Goal: Transaction & Acquisition: Book appointment/travel/reservation

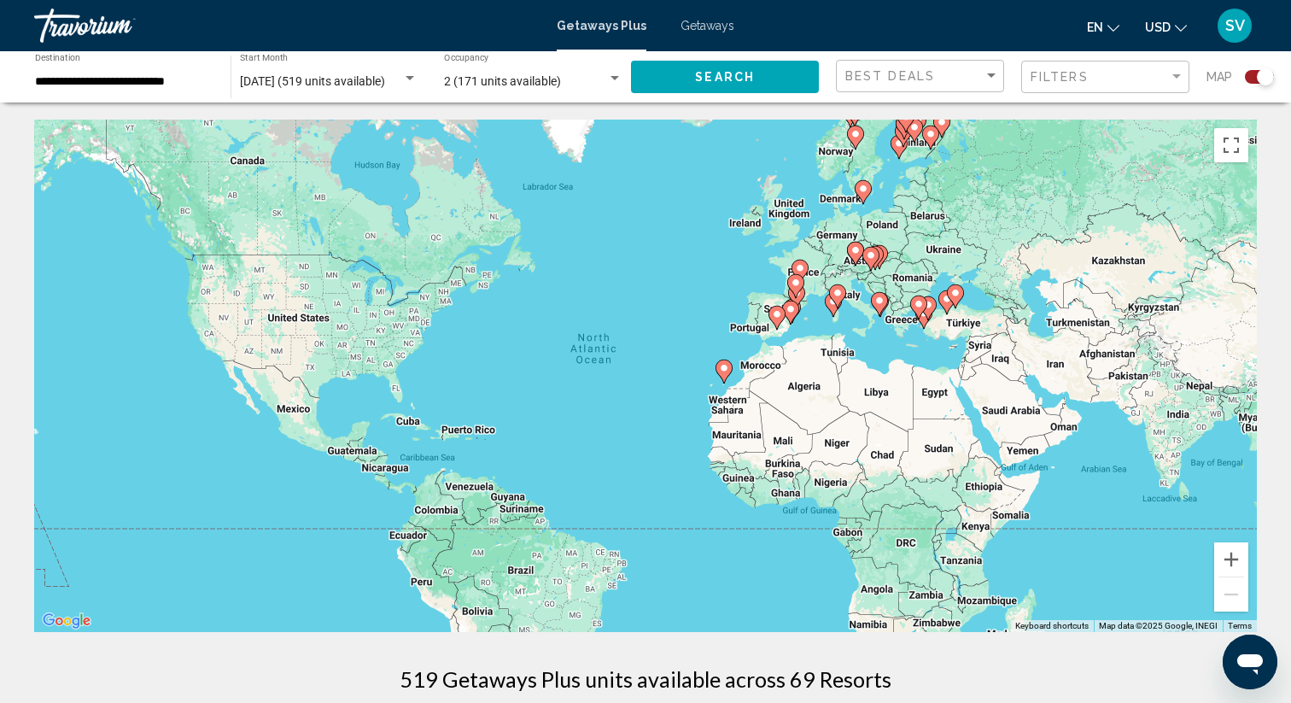
scroll to position [7, 0]
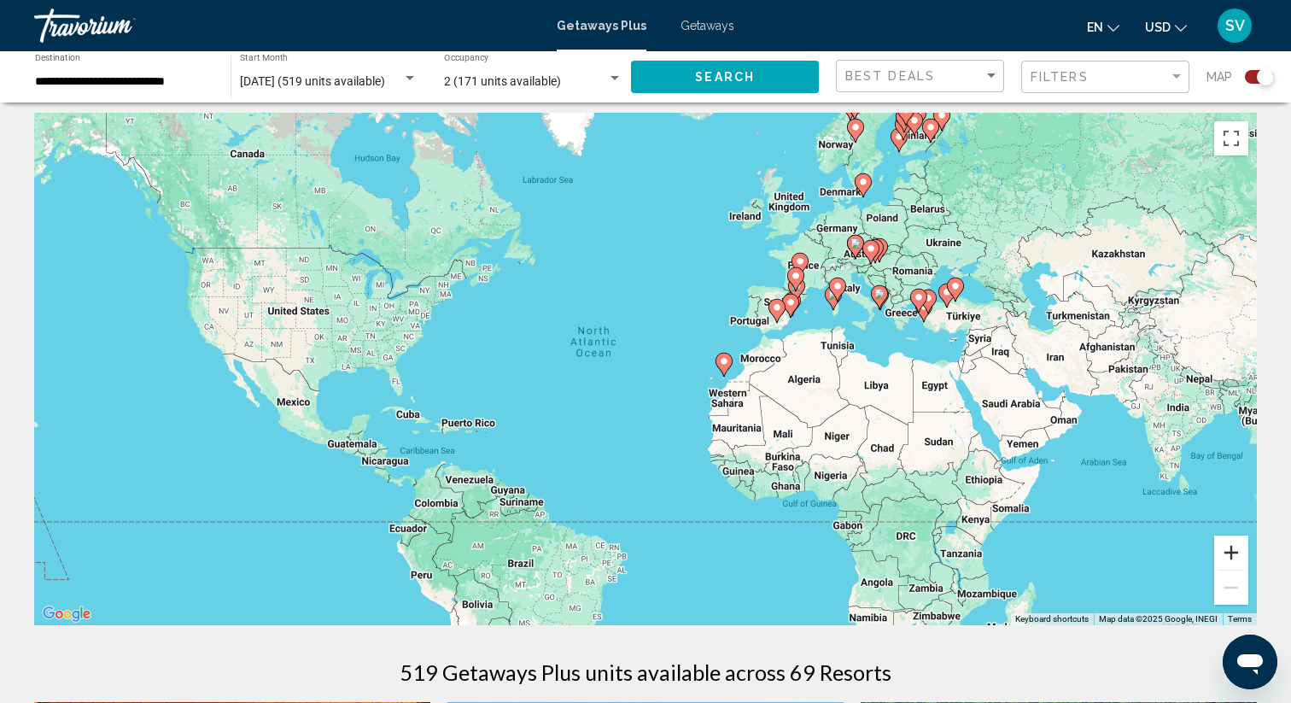
click at [1222, 551] on button "Zoom in" at bounding box center [1231, 552] width 34 height 34
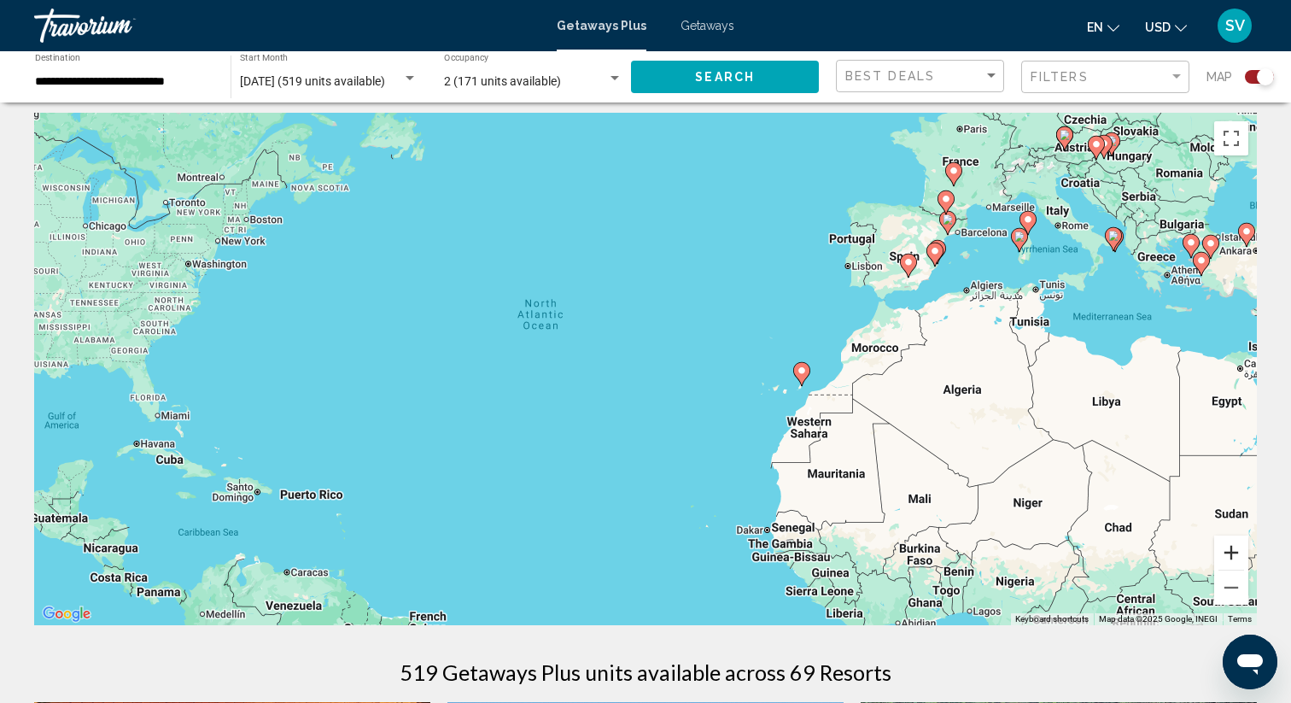
click at [1222, 551] on button "Zoom in" at bounding box center [1231, 552] width 34 height 34
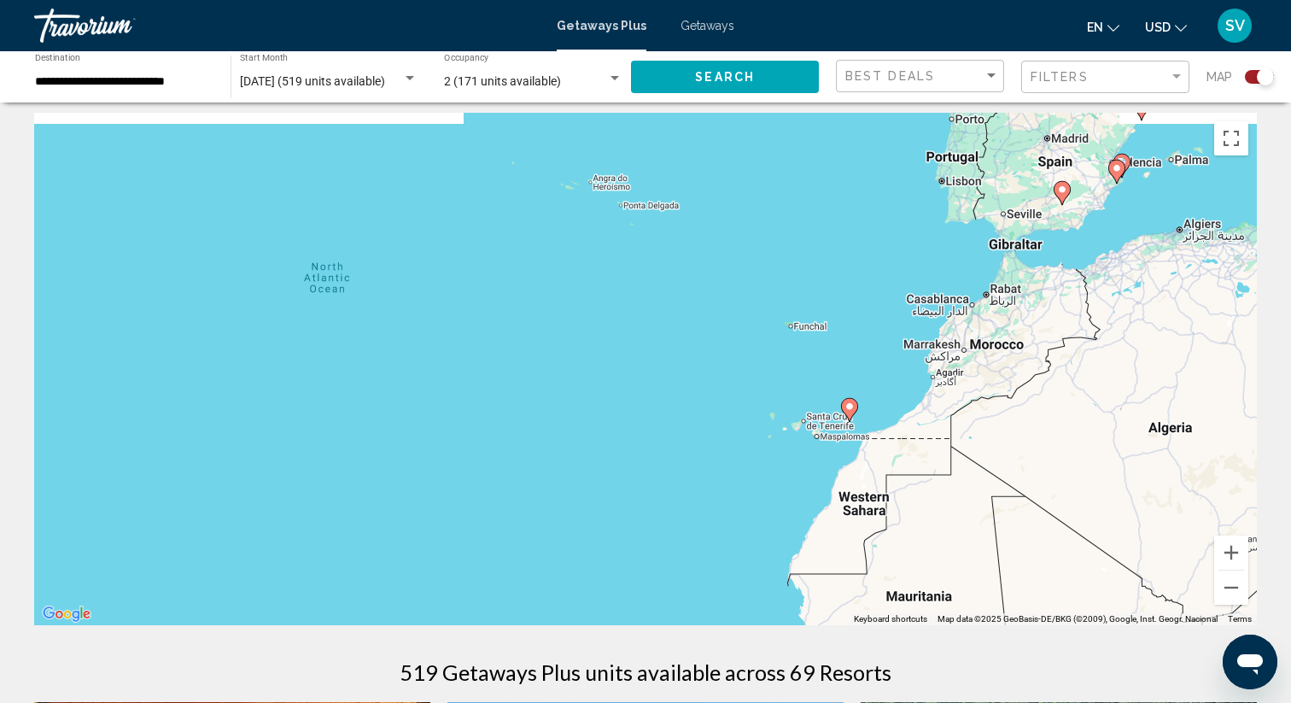
drag, startPoint x: 1157, startPoint y: 388, endPoint x: 878, endPoint y: 458, distance: 288.0
click at [878, 458] on div "To activate drag with keyboard, press Alt + Enter. Once in keyboard drag state,…" at bounding box center [645, 369] width 1223 height 512
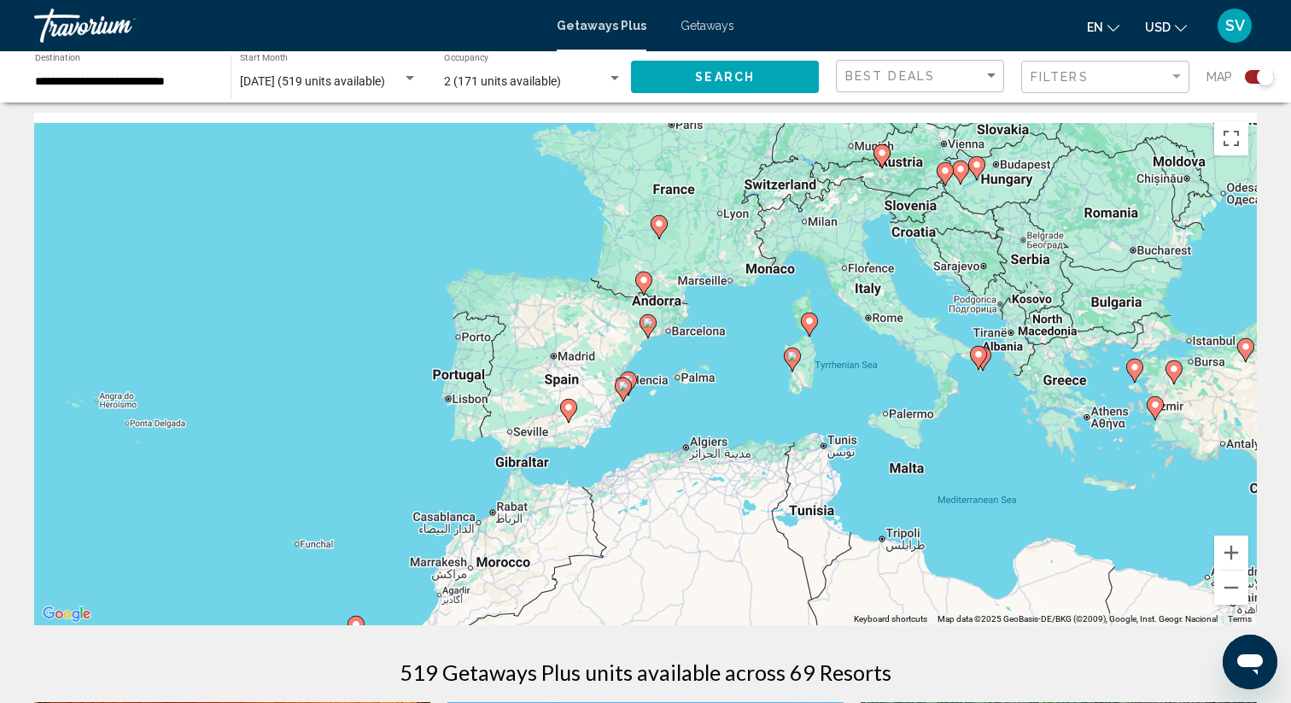
drag, startPoint x: 878, startPoint y: 458, endPoint x: 841, endPoint y: 621, distance: 166.3
click at [841, 617] on div "To activate drag with keyboard, press Alt + Enter. Once in keyboard drag state,…" at bounding box center [645, 369] width 1223 height 512
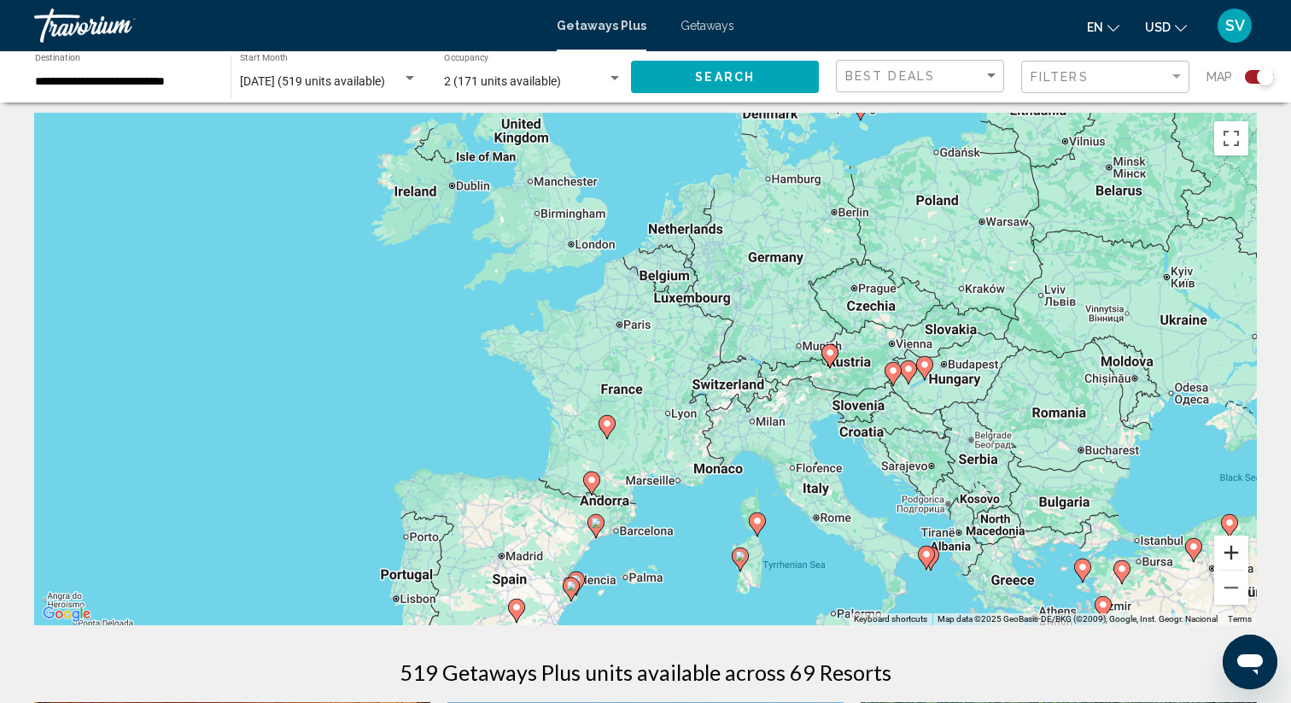
click at [1232, 560] on button "Zoom in" at bounding box center [1231, 552] width 34 height 34
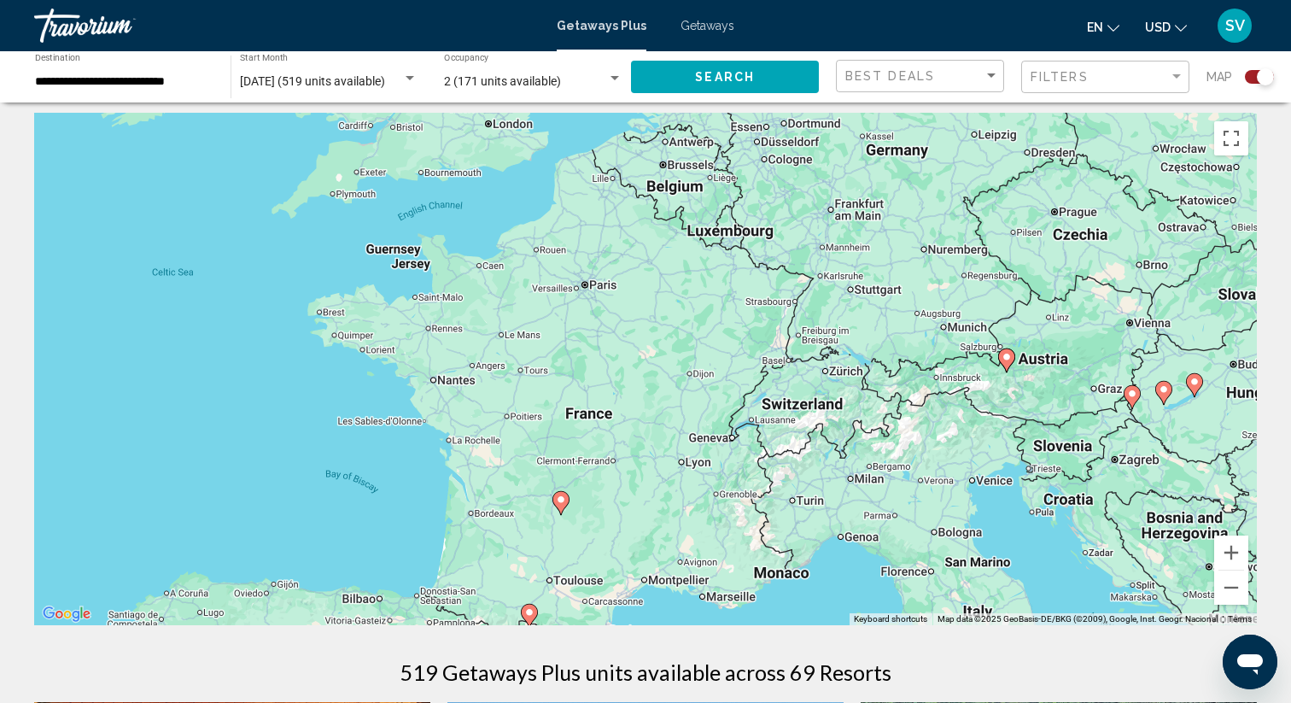
drag, startPoint x: 1094, startPoint y: 452, endPoint x: 1044, endPoint y: 470, distance: 53.8
click at [1045, 470] on div "To activate drag with keyboard, press Alt + Enter. Once in keyboard drag state,…" at bounding box center [645, 369] width 1223 height 512
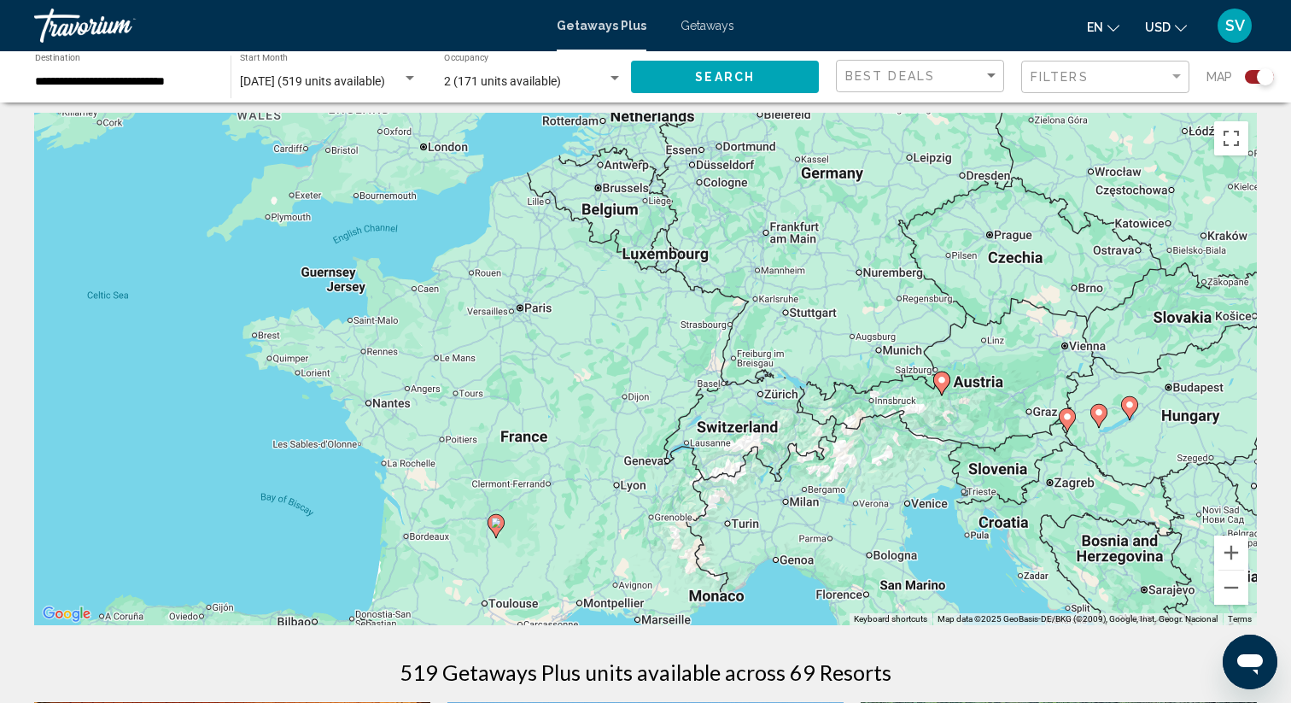
click at [942, 380] on image "Main content" at bounding box center [942, 380] width 10 height 10
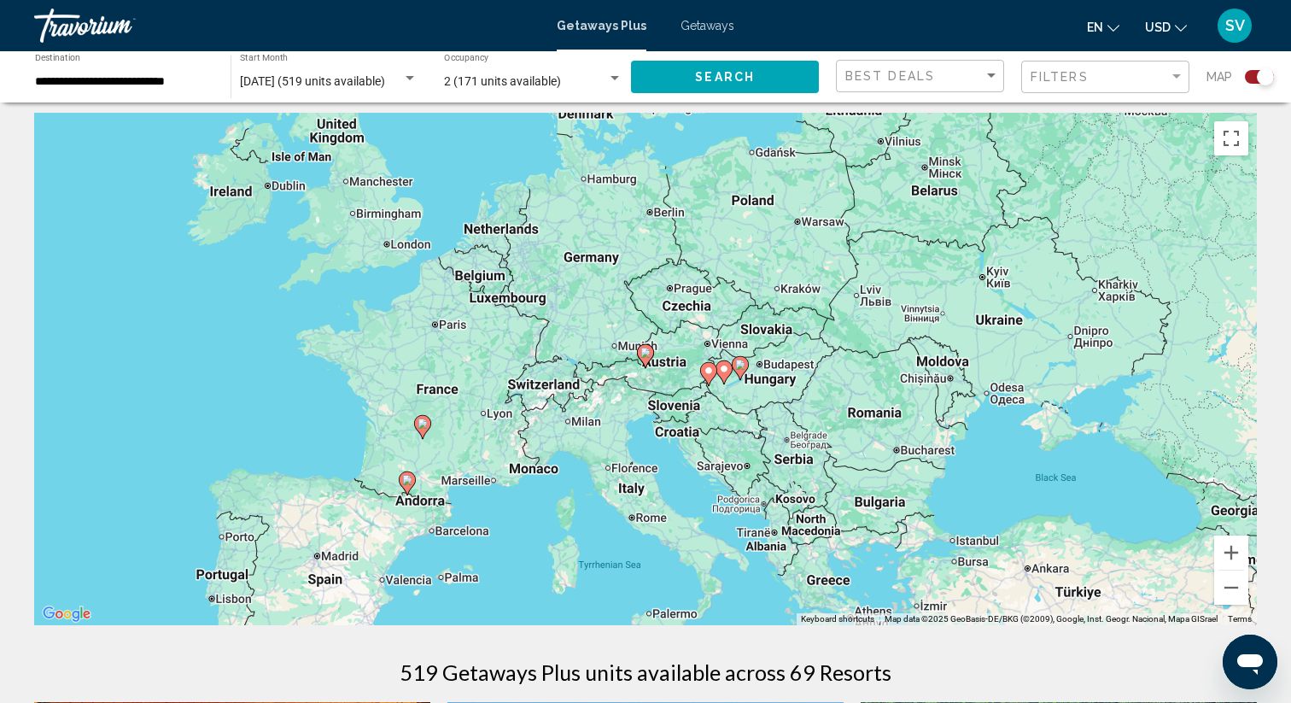
click at [646, 356] on image "Main content" at bounding box center [645, 352] width 10 height 10
type input "**********"
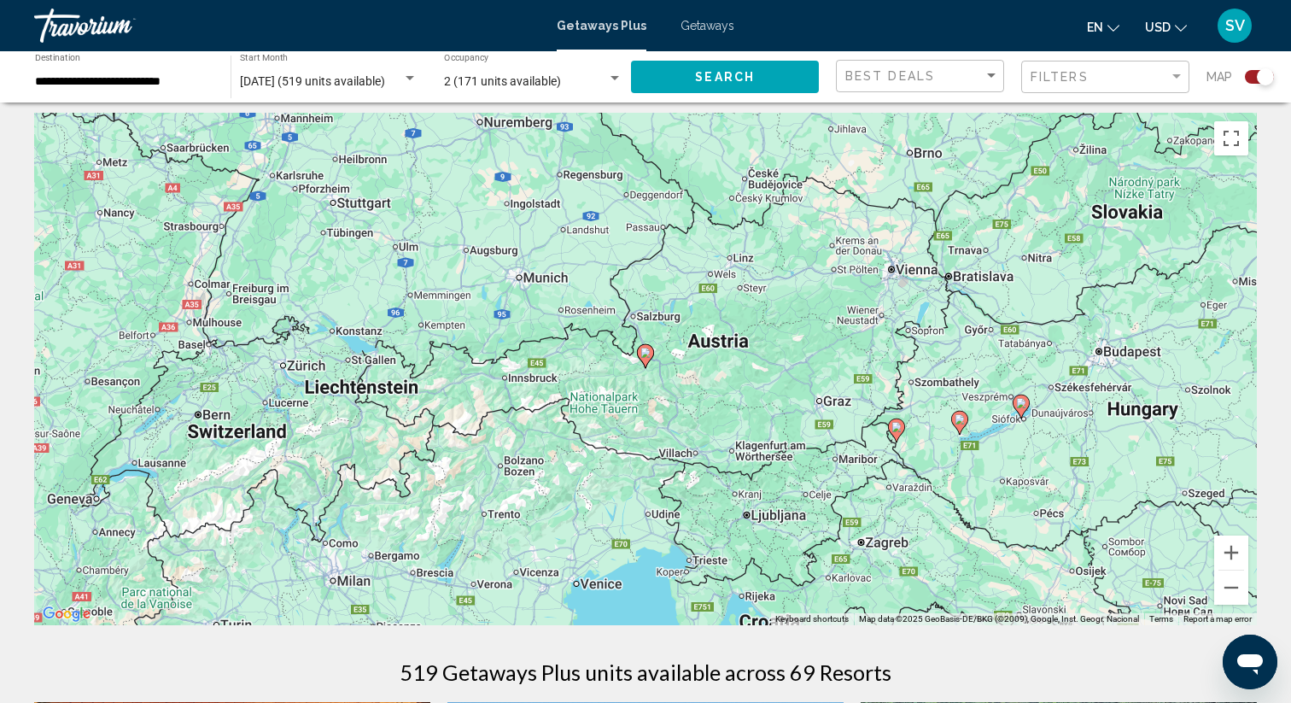
click at [646, 356] on image "Main content" at bounding box center [645, 352] width 10 height 10
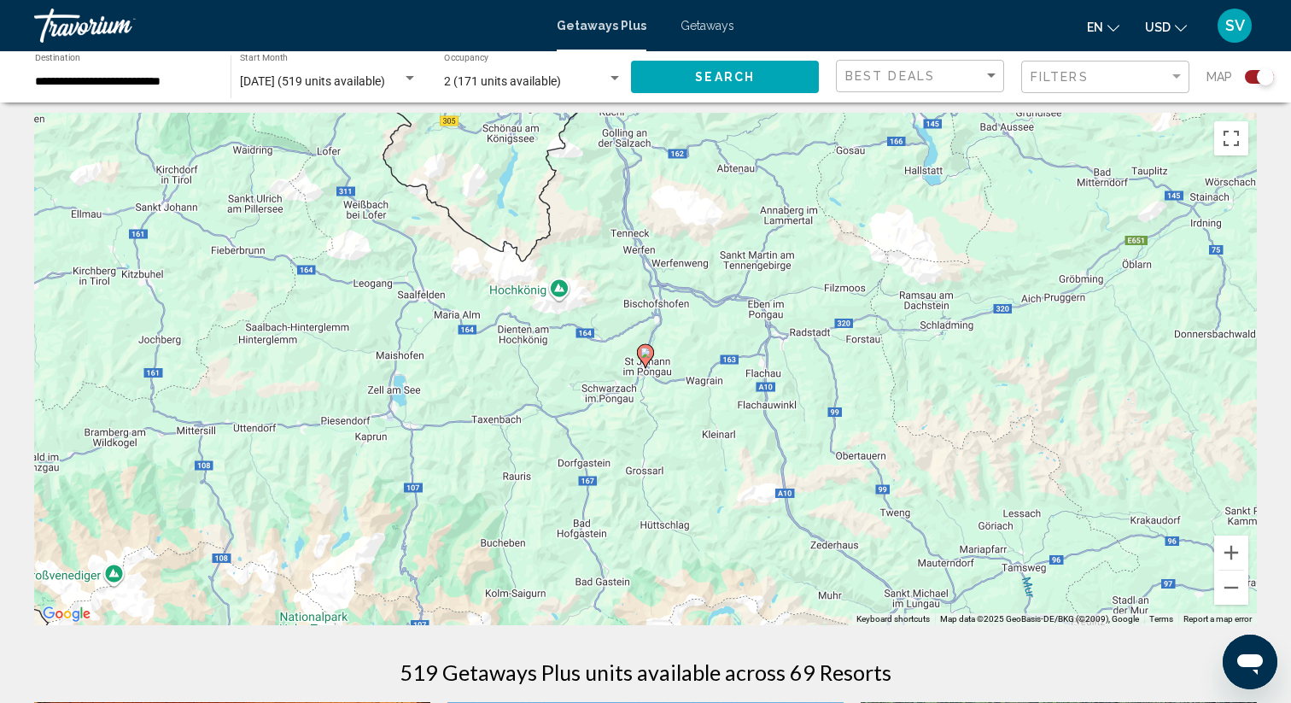
click at [646, 356] on image "Main content" at bounding box center [645, 352] width 10 height 10
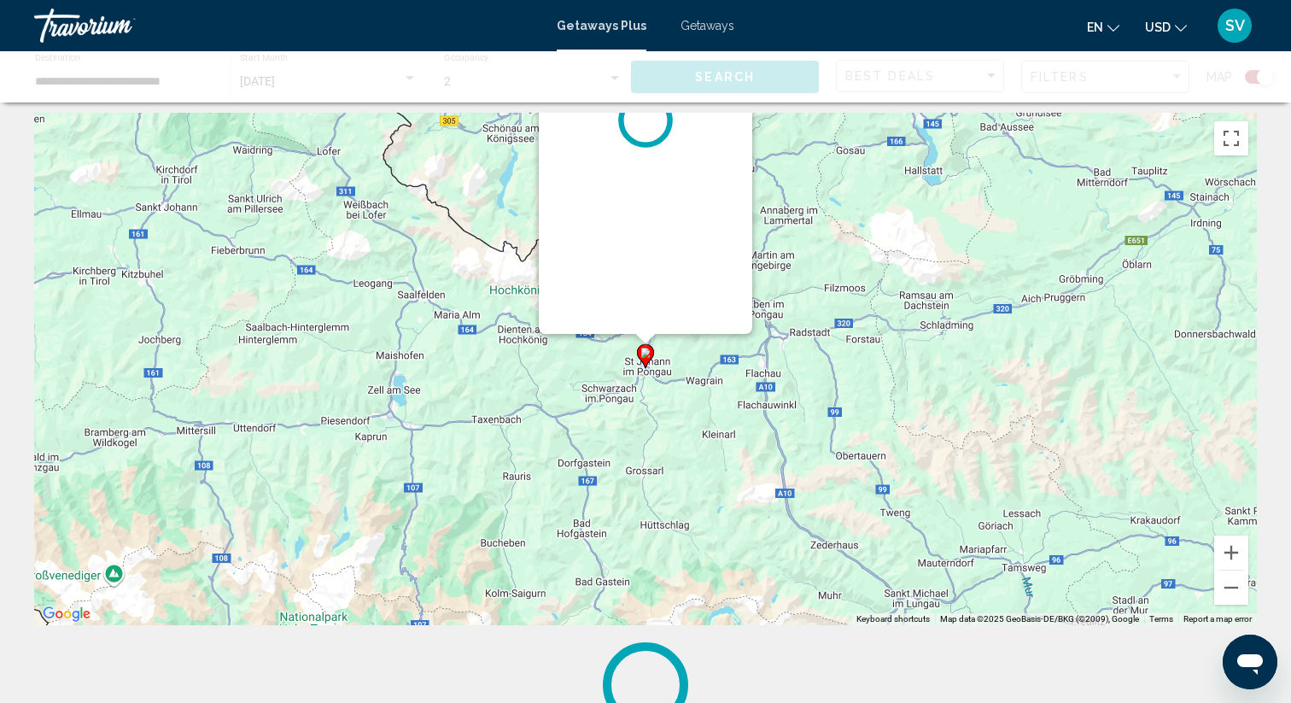
scroll to position [0, 0]
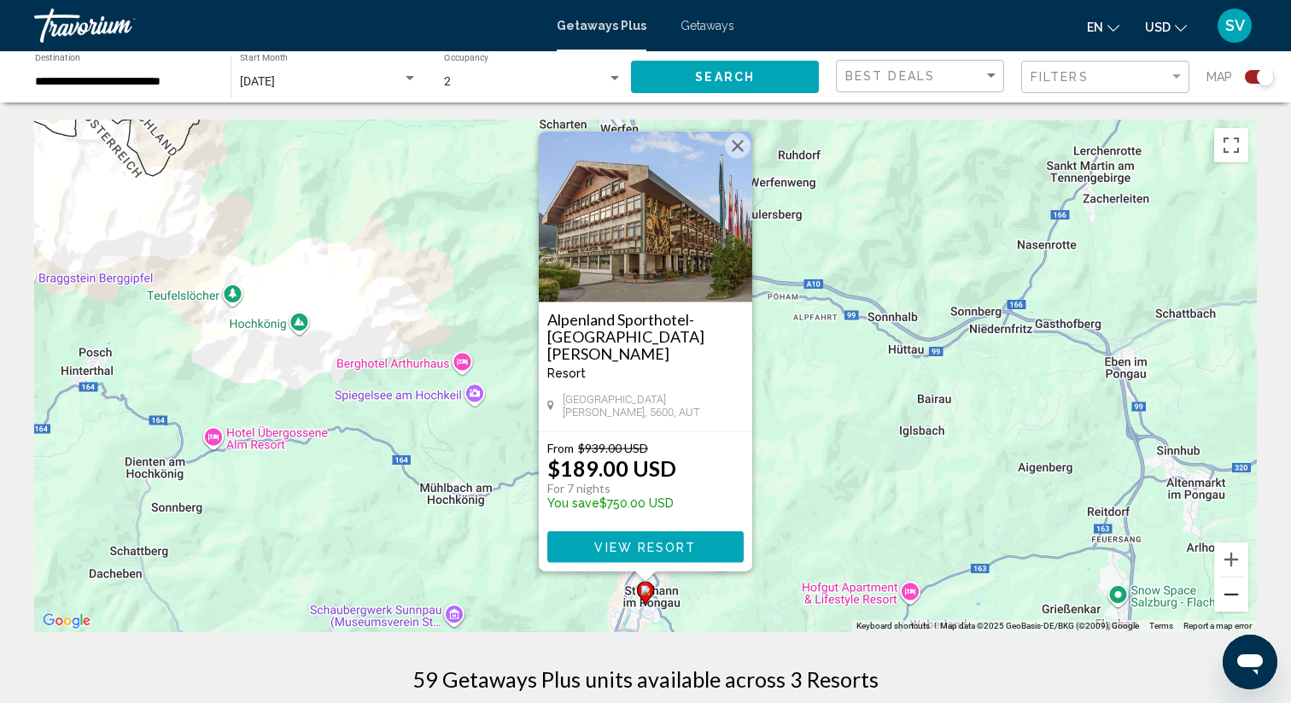
click at [1232, 600] on button "Zoom out" at bounding box center [1231, 594] width 34 height 34
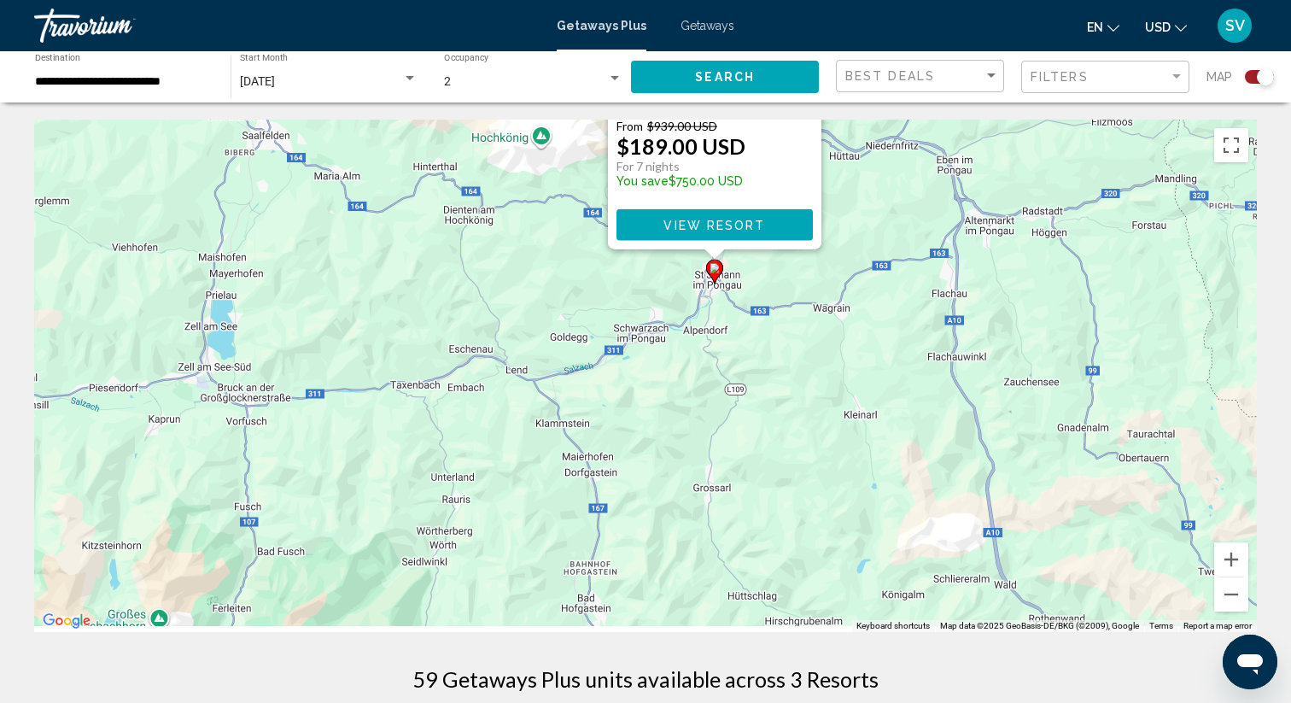
drag, startPoint x: 953, startPoint y: 516, endPoint x: 1030, endPoint y: 280, distance: 248.6
click at [1029, 280] on div "To activate drag with keyboard, press Alt + Enter. Once in keyboard drag state,…" at bounding box center [645, 376] width 1223 height 512
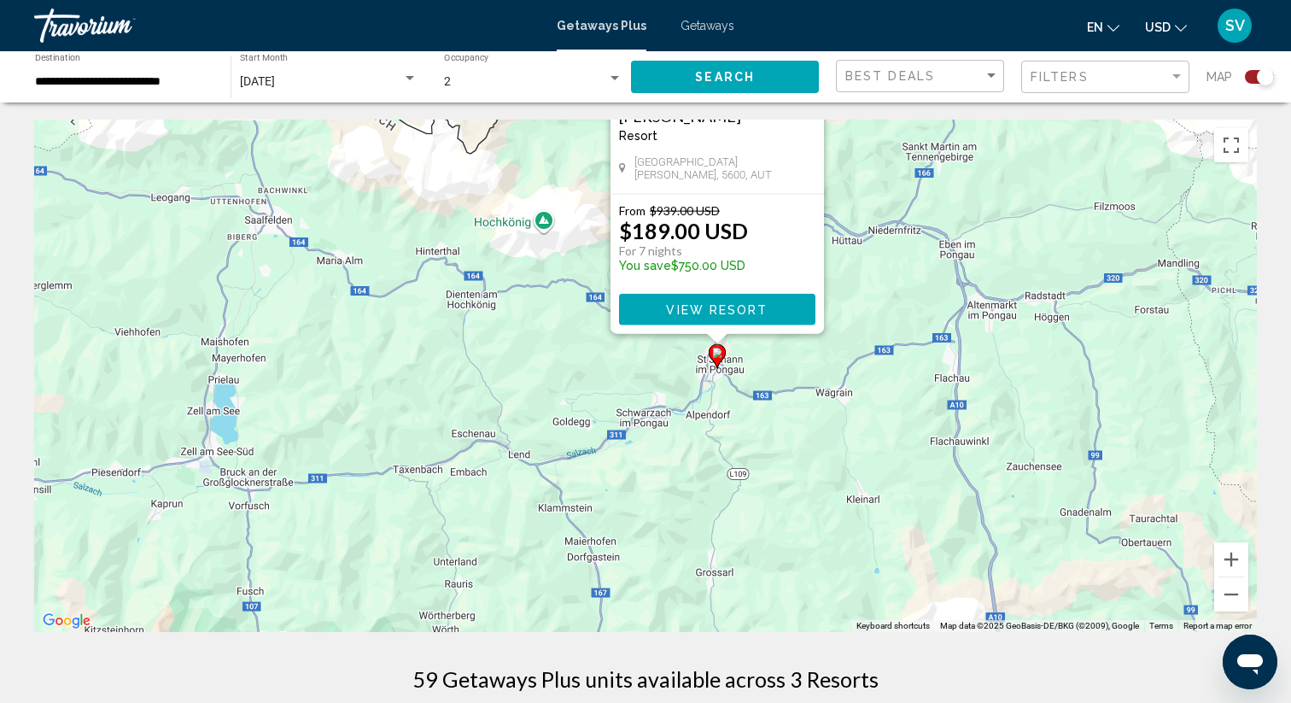
drag, startPoint x: 971, startPoint y: 350, endPoint x: 964, endPoint y: 494, distance: 144.4
click at [961, 488] on div "To activate drag with keyboard, press Alt + Enter. Once in keyboard drag state,…" at bounding box center [645, 376] width 1223 height 512
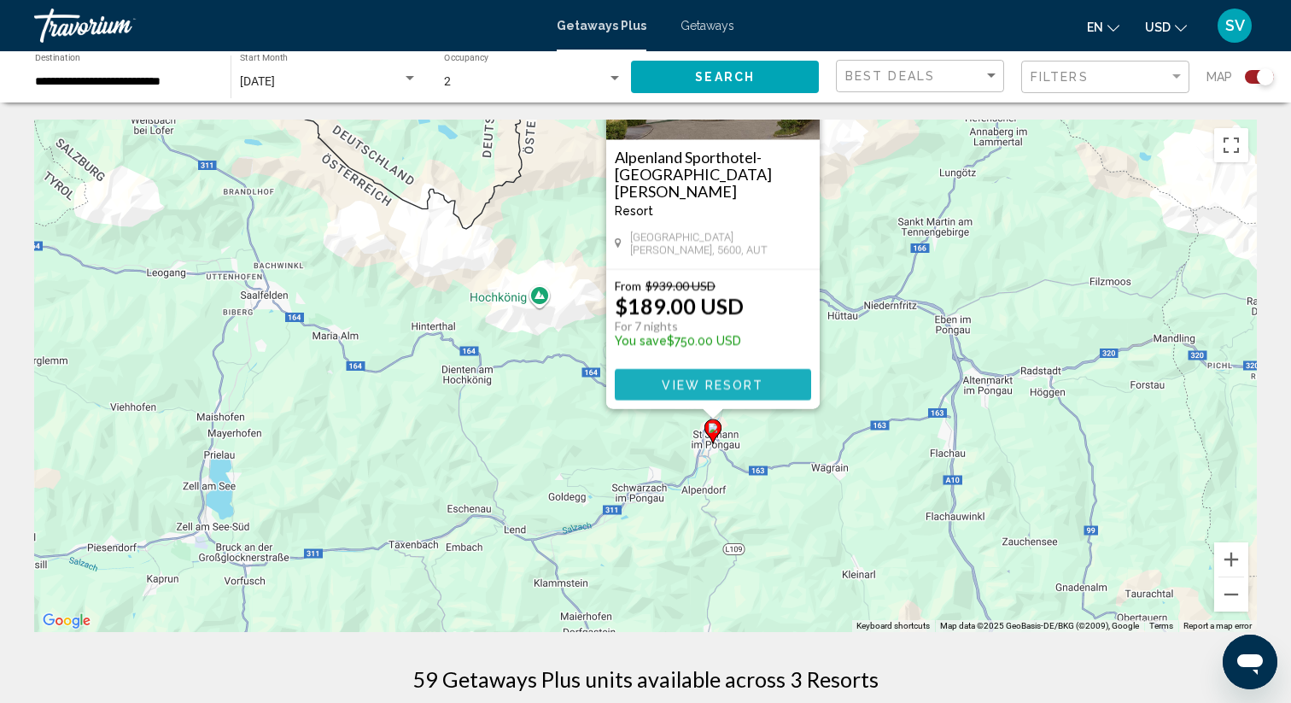
click at [719, 388] on span "View Resort" at bounding box center [713, 385] width 102 height 14
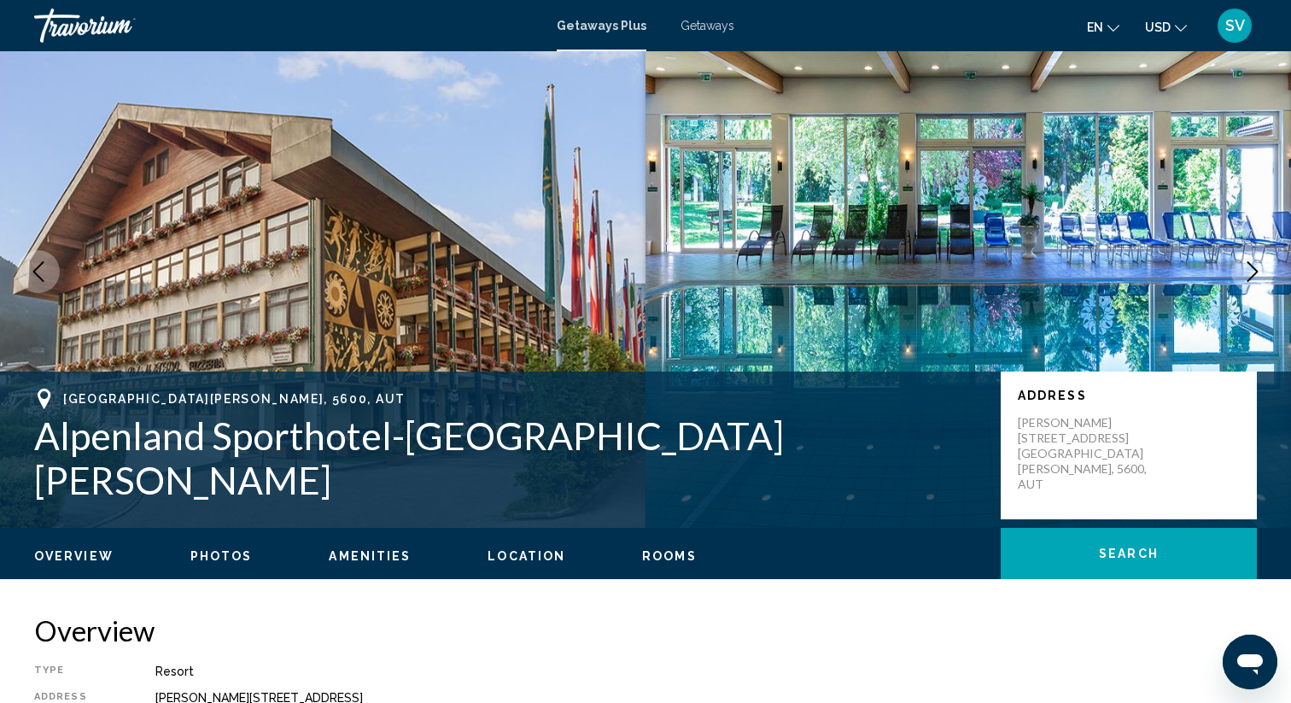
scroll to position [35, 0]
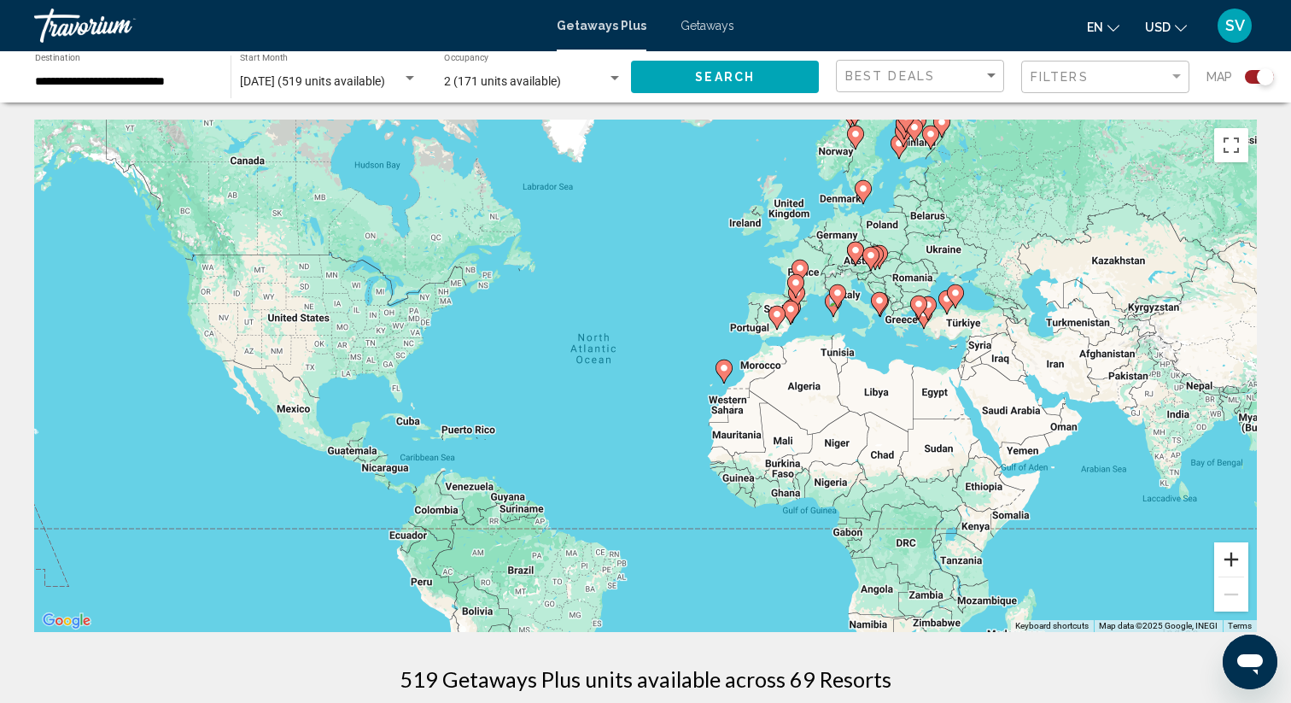
click at [1227, 563] on button "Zoom in" at bounding box center [1231, 559] width 34 height 34
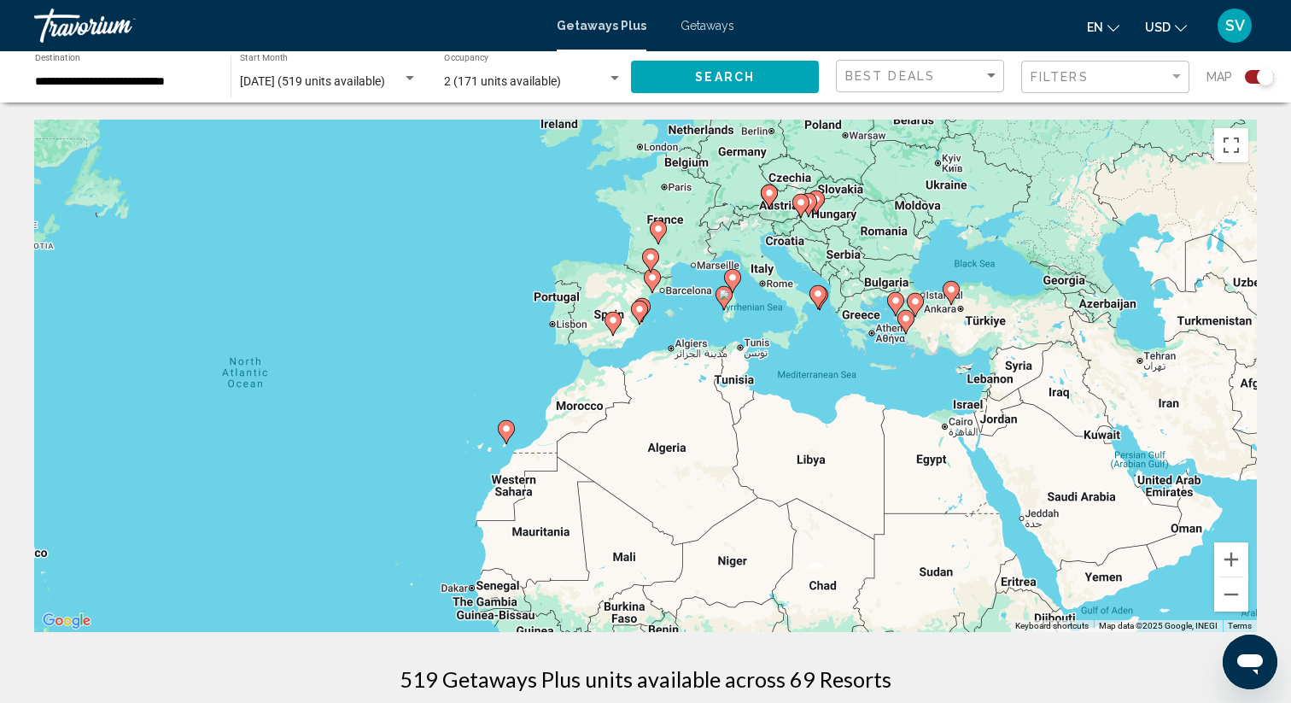
drag, startPoint x: 1078, startPoint y: 432, endPoint x: 751, endPoint y: 499, distance: 333.7
click at [751, 499] on div "To activate drag with keyboard, press Alt + Enter. Once in keyboard drag state,…" at bounding box center [645, 376] width 1223 height 512
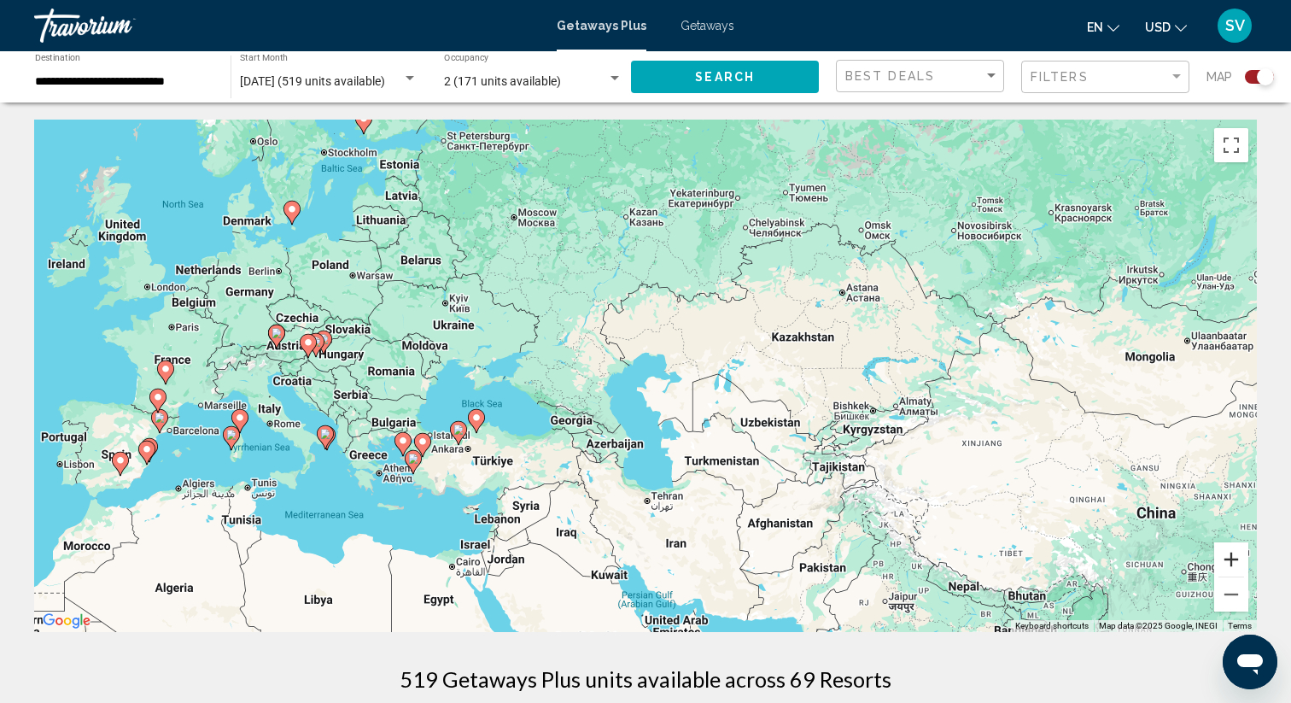
click at [1235, 559] on button "Zoom in" at bounding box center [1231, 559] width 34 height 34
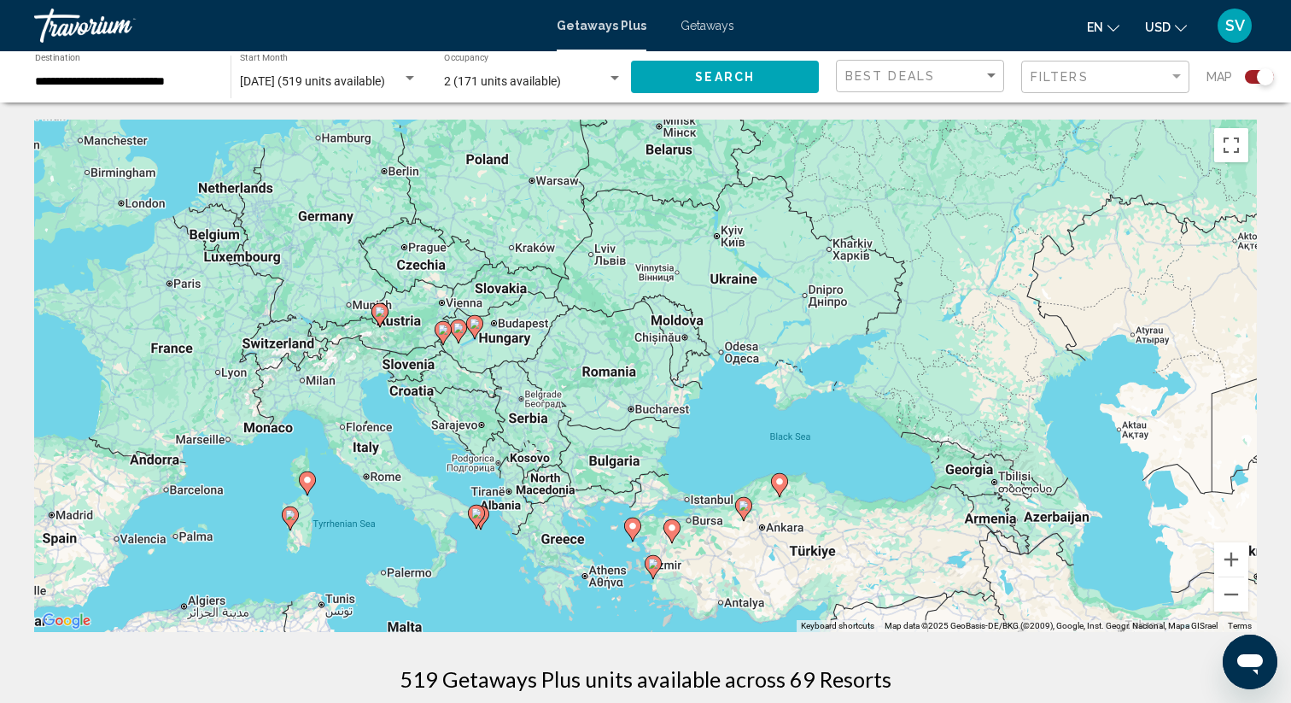
drag, startPoint x: 329, startPoint y: 499, endPoint x: 813, endPoint y: 511, distance: 484.2
click at [813, 511] on div "To activate drag with keyboard, press Alt + Enter. Once in keyboard drag state,…" at bounding box center [645, 376] width 1223 height 512
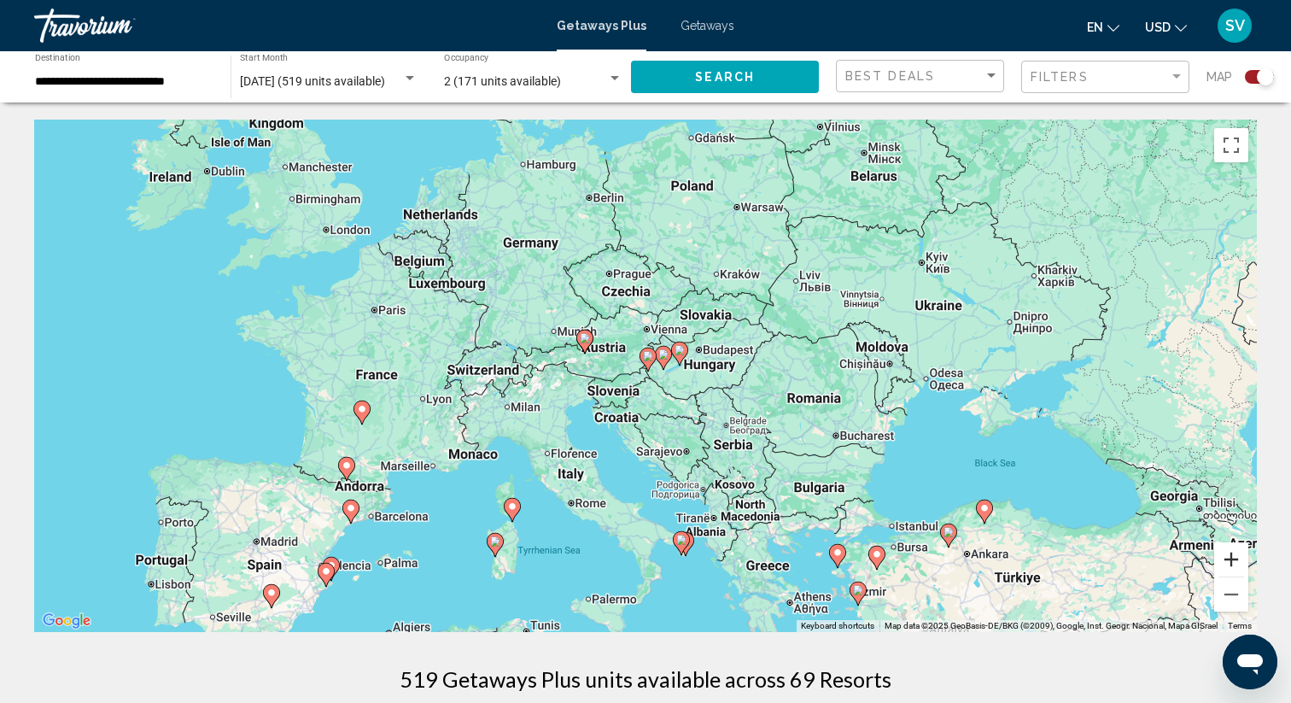
click at [1234, 557] on button "Zoom in" at bounding box center [1231, 559] width 34 height 34
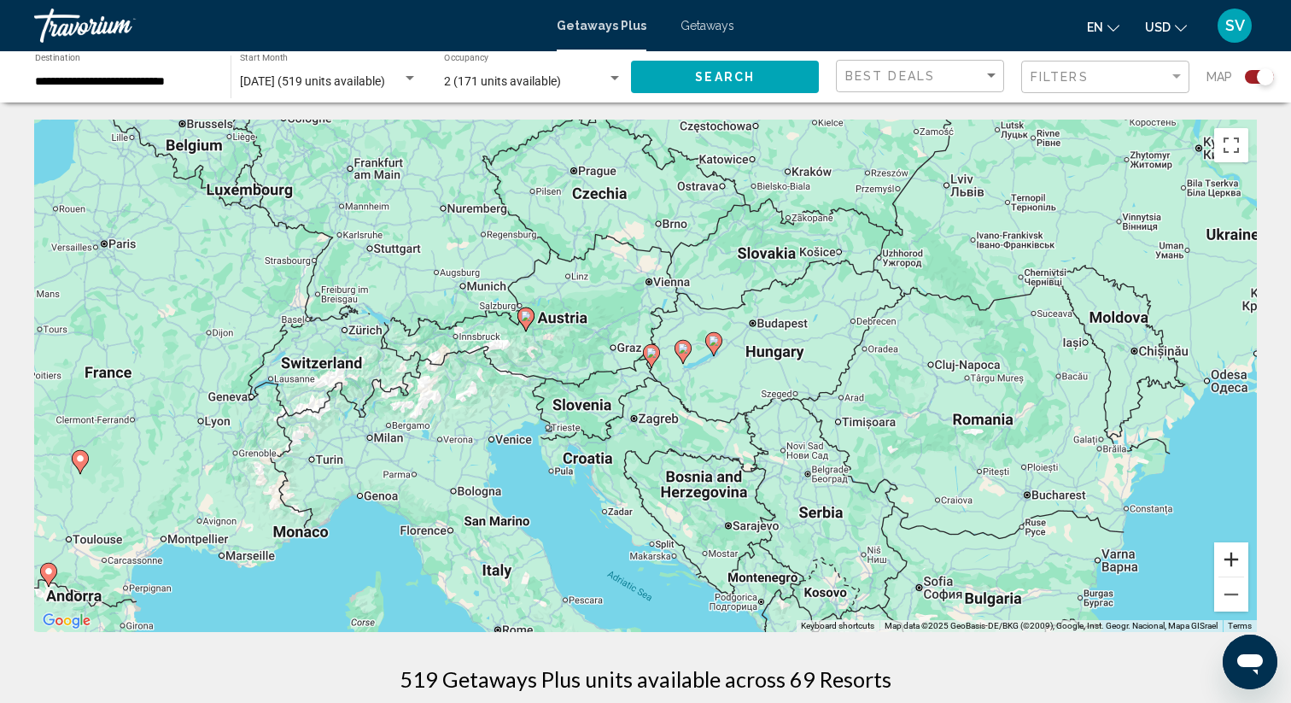
click at [1238, 565] on button "Zoom in" at bounding box center [1231, 559] width 34 height 34
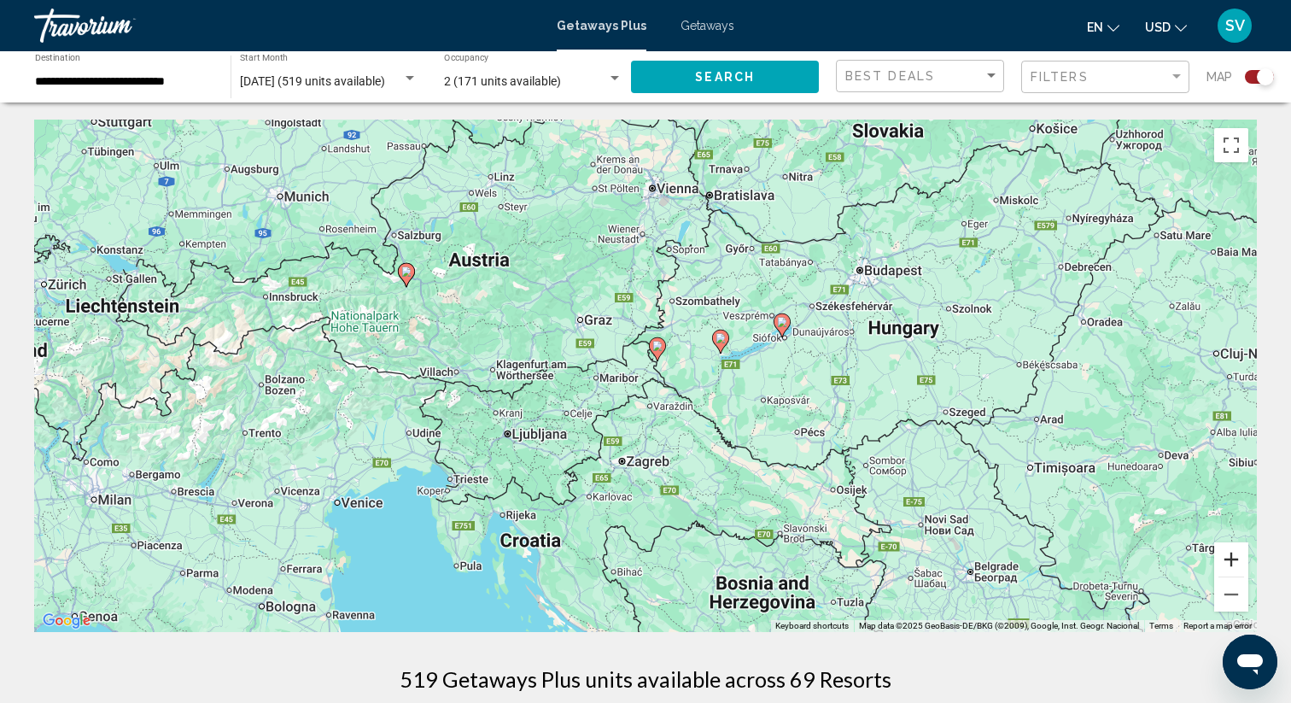
click at [1234, 559] on button "Zoom in" at bounding box center [1231, 559] width 34 height 34
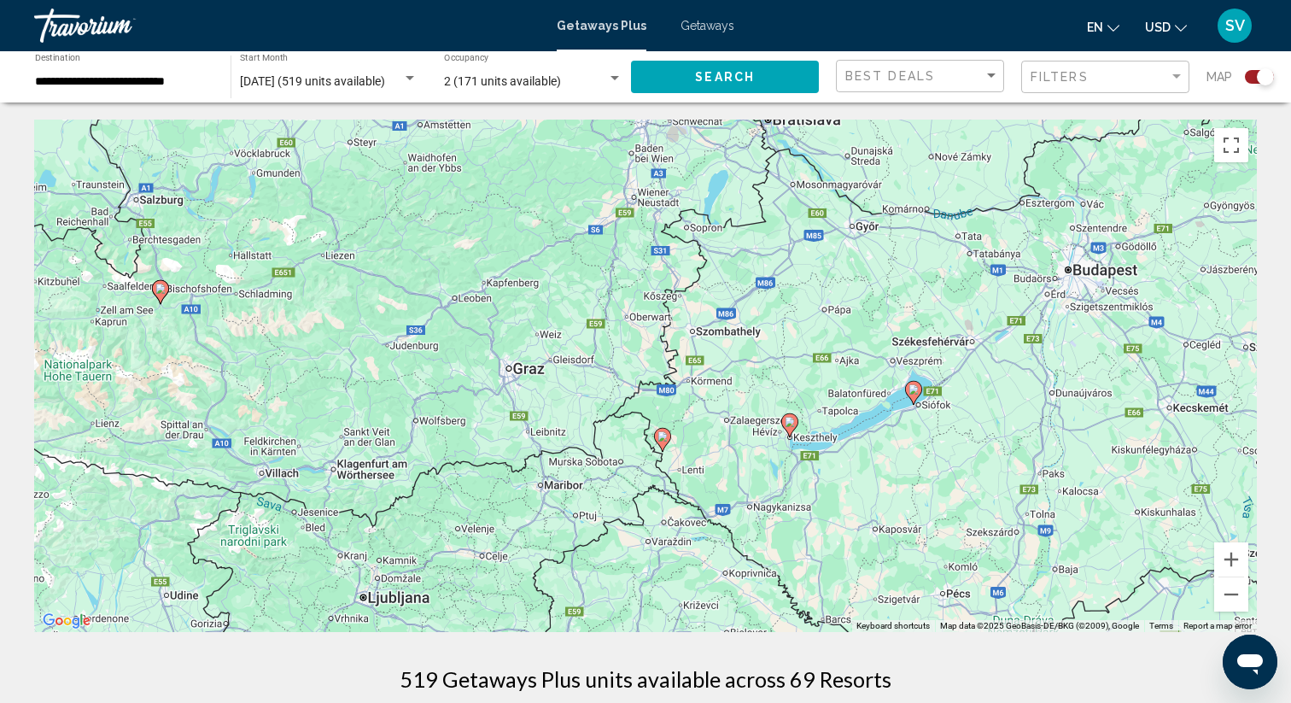
drag, startPoint x: 1016, startPoint y: 458, endPoint x: 995, endPoint y: 614, distance: 156.8
click at [995, 612] on div "To activate drag with keyboard, press Alt + Enter. Once in keyboard drag state,…" at bounding box center [645, 376] width 1223 height 512
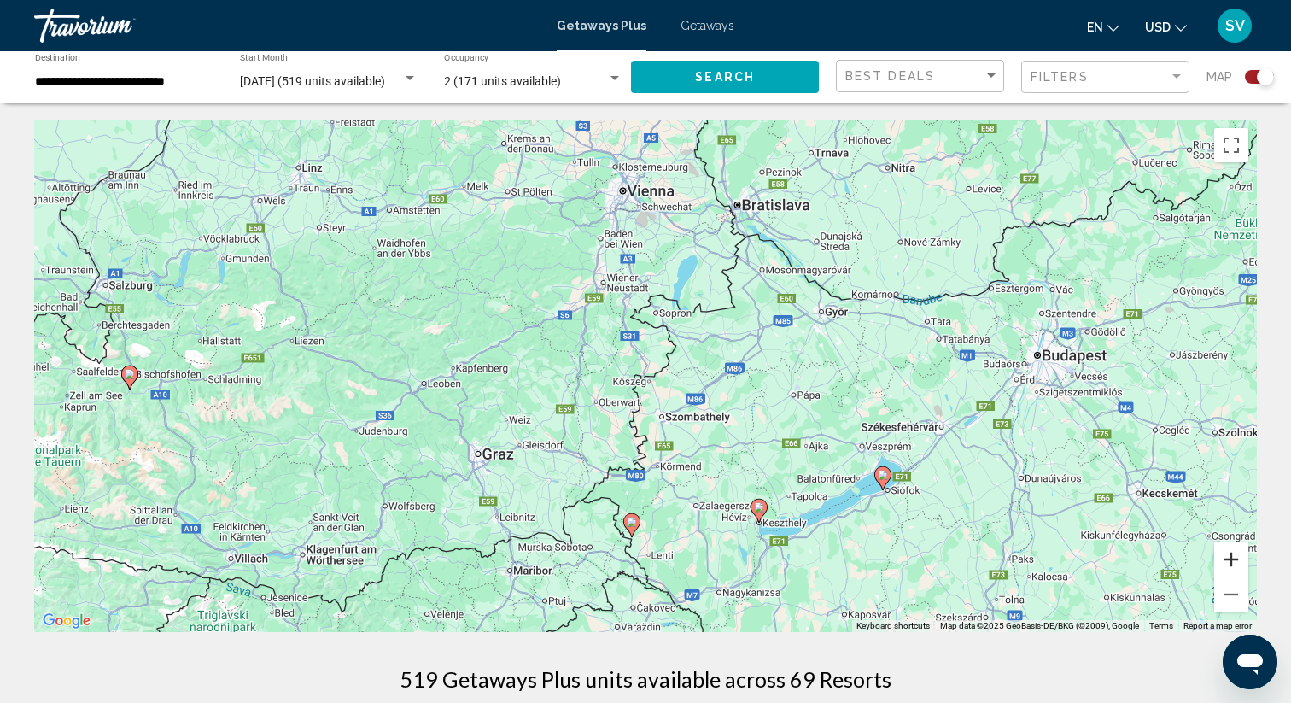
click at [1232, 561] on button "Zoom in" at bounding box center [1231, 559] width 34 height 34
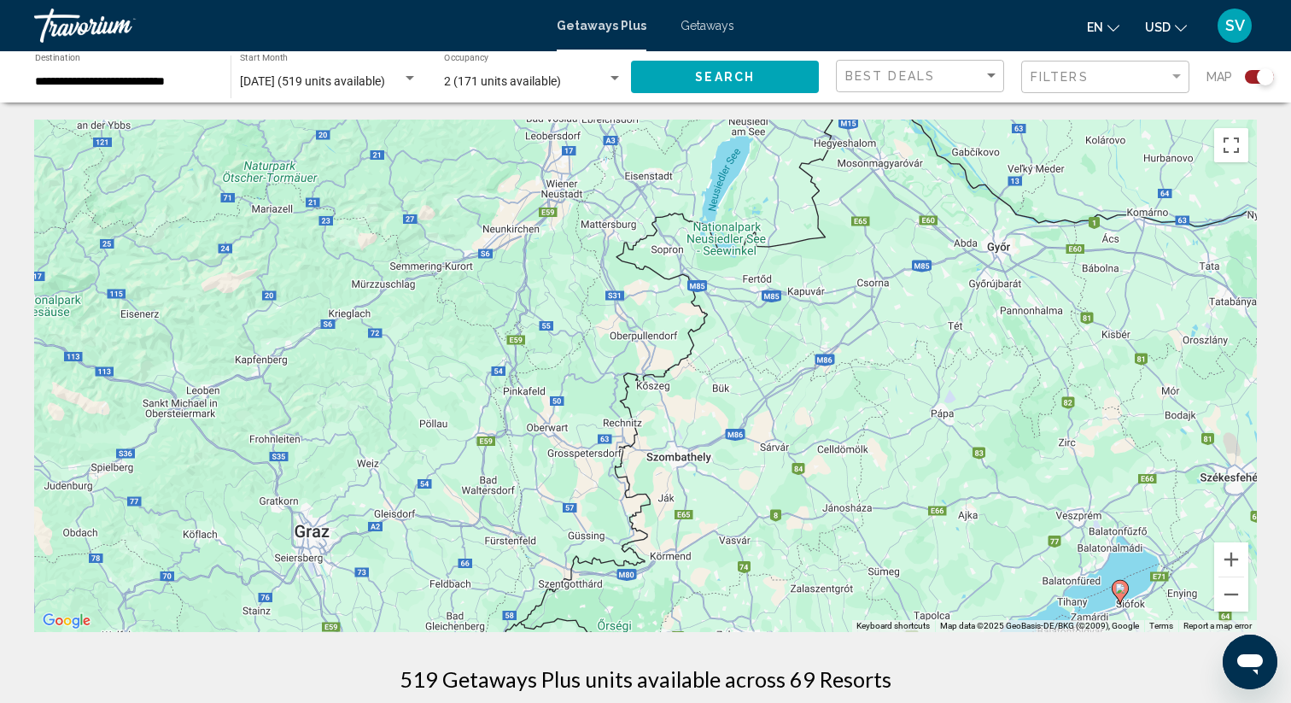
drag, startPoint x: 1001, startPoint y: 533, endPoint x: 944, endPoint y: 428, distance: 119.2
click at [944, 428] on div "To activate drag with keyboard, press Alt + Enter. Once in keyboard drag state,…" at bounding box center [645, 376] width 1223 height 512
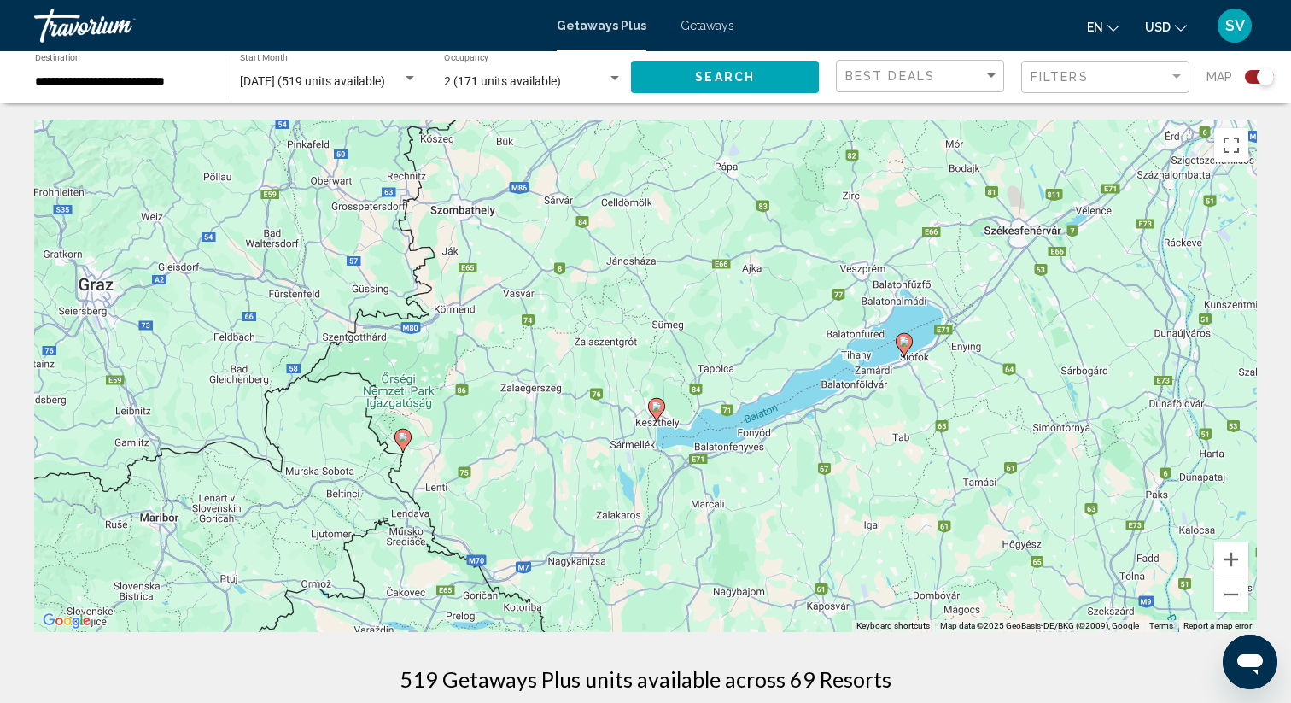
drag, startPoint x: 1071, startPoint y: 376, endPoint x: 986, endPoint y: 369, distance: 84.9
click at [986, 369] on div "To activate drag with keyboard, press Alt + Enter. Once in keyboard drag state,…" at bounding box center [645, 376] width 1223 height 512
click at [1229, 563] on button "Zoom in" at bounding box center [1231, 559] width 34 height 34
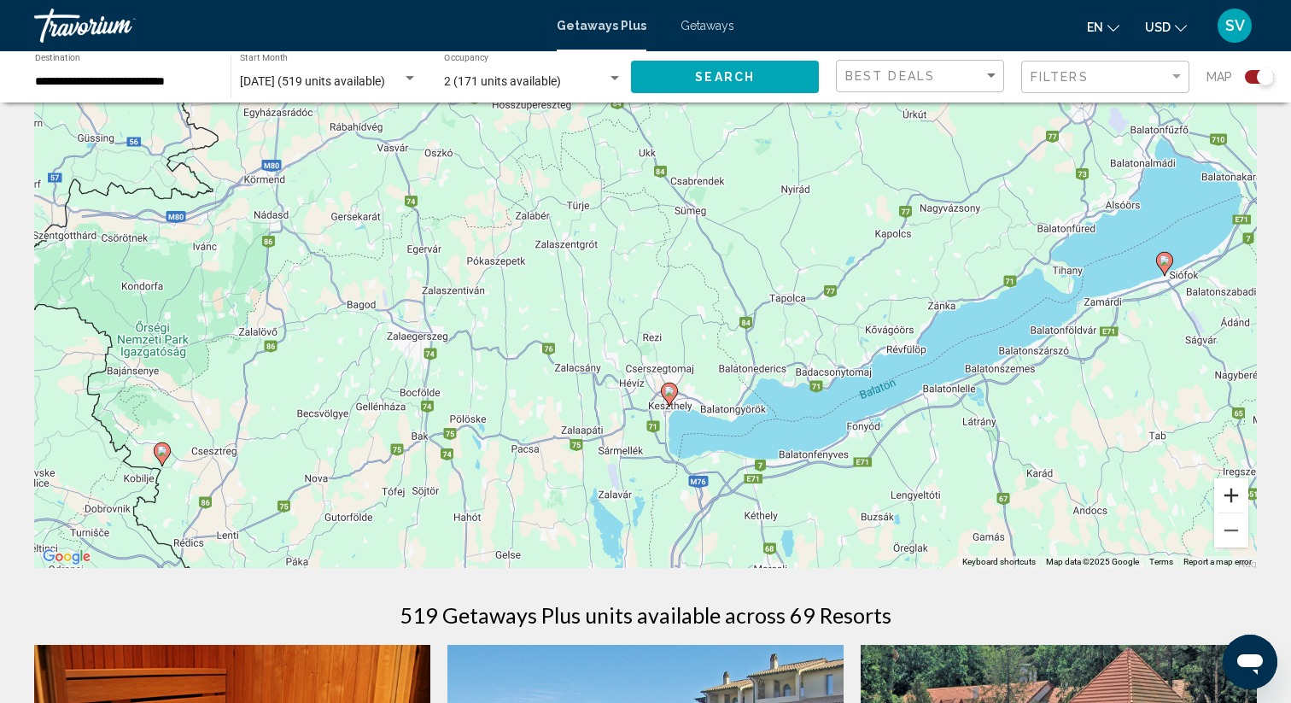
scroll to position [70, 0]
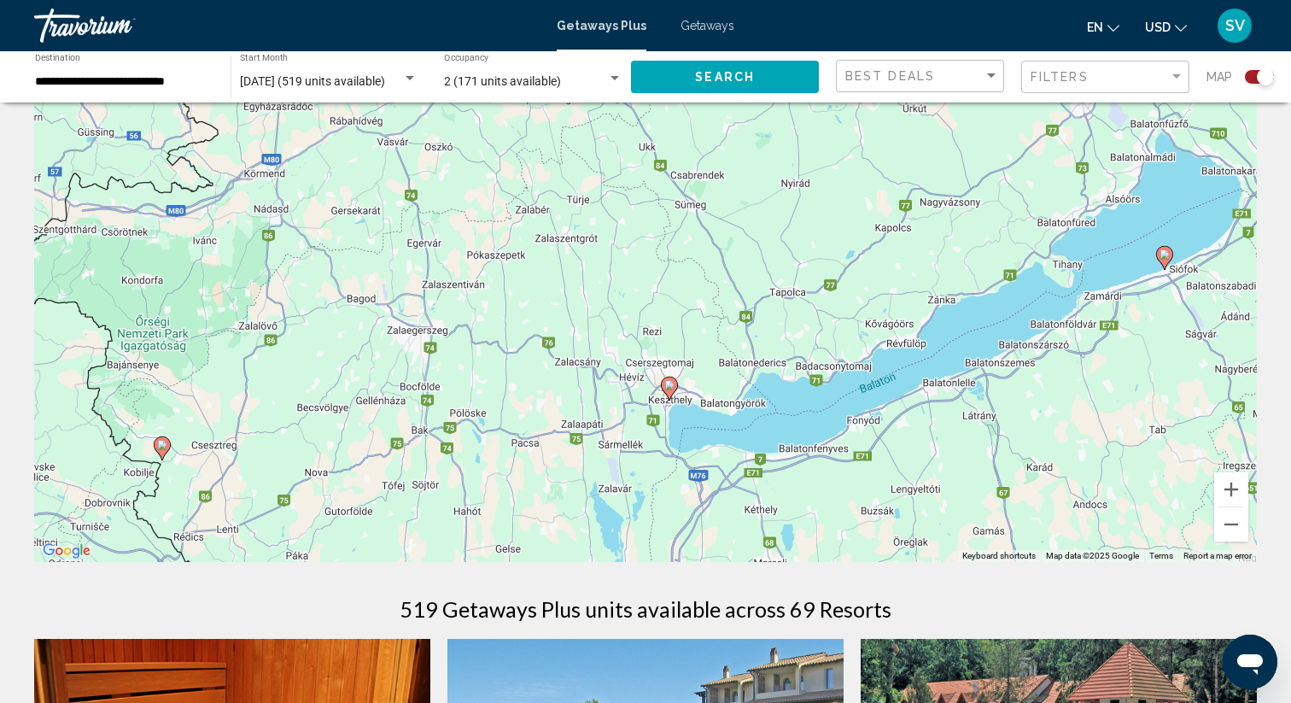
click at [669, 377] on icon "Main content" at bounding box center [669, 388] width 15 height 22
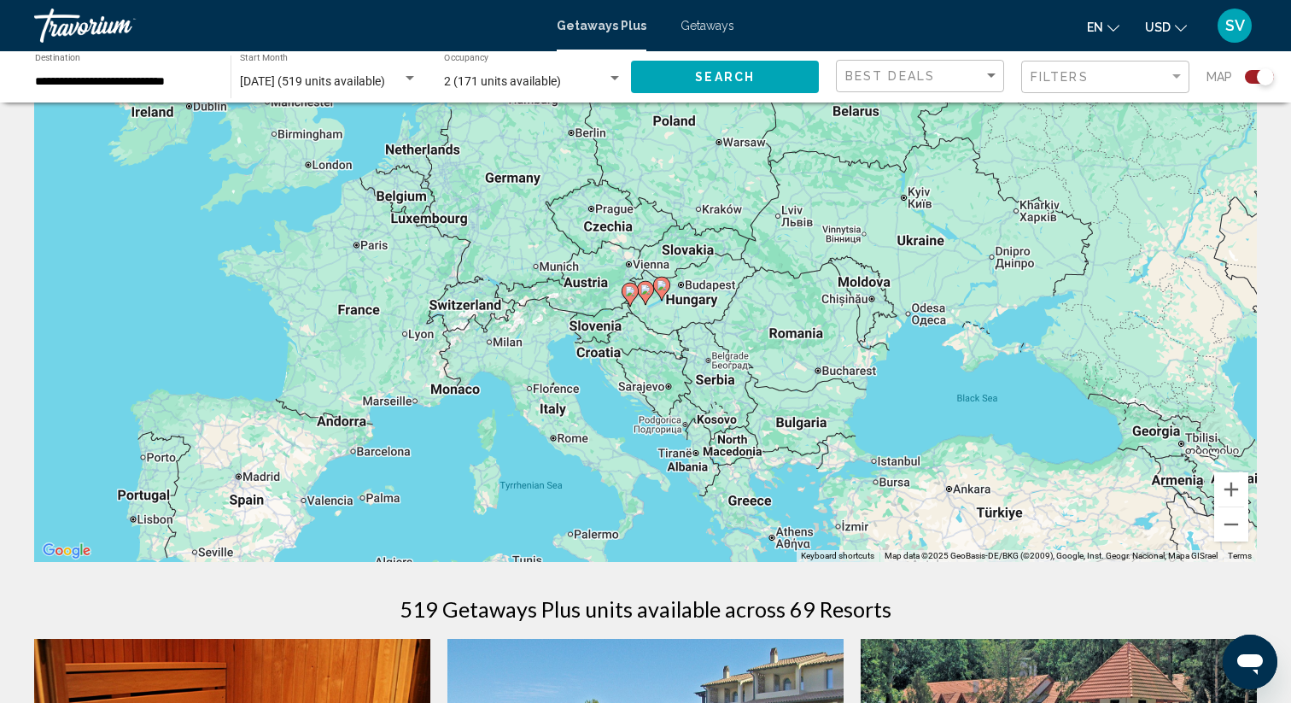
click at [666, 292] on gmp-advanced-marker "Main content" at bounding box center [661, 289] width 17 height 26
type input "**********"
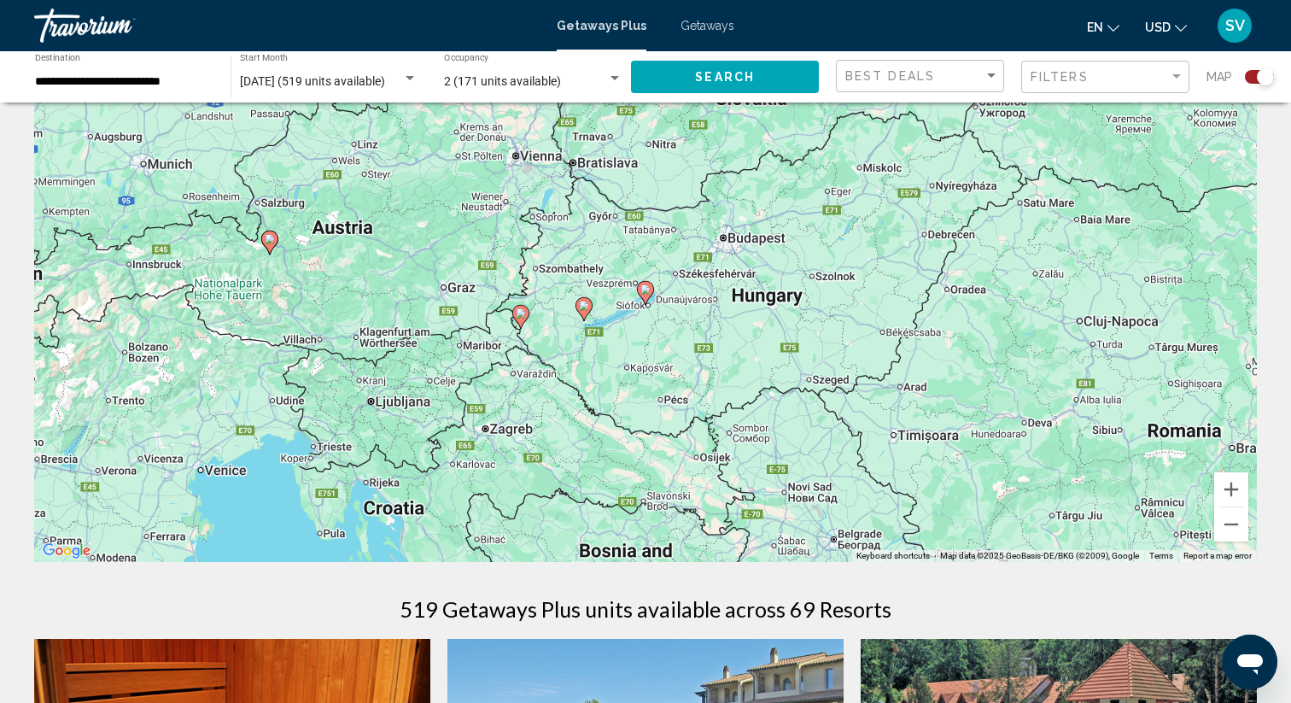
click at [585, 306] on image "Main content" at bounding box center [584, 306] width 10 height 10
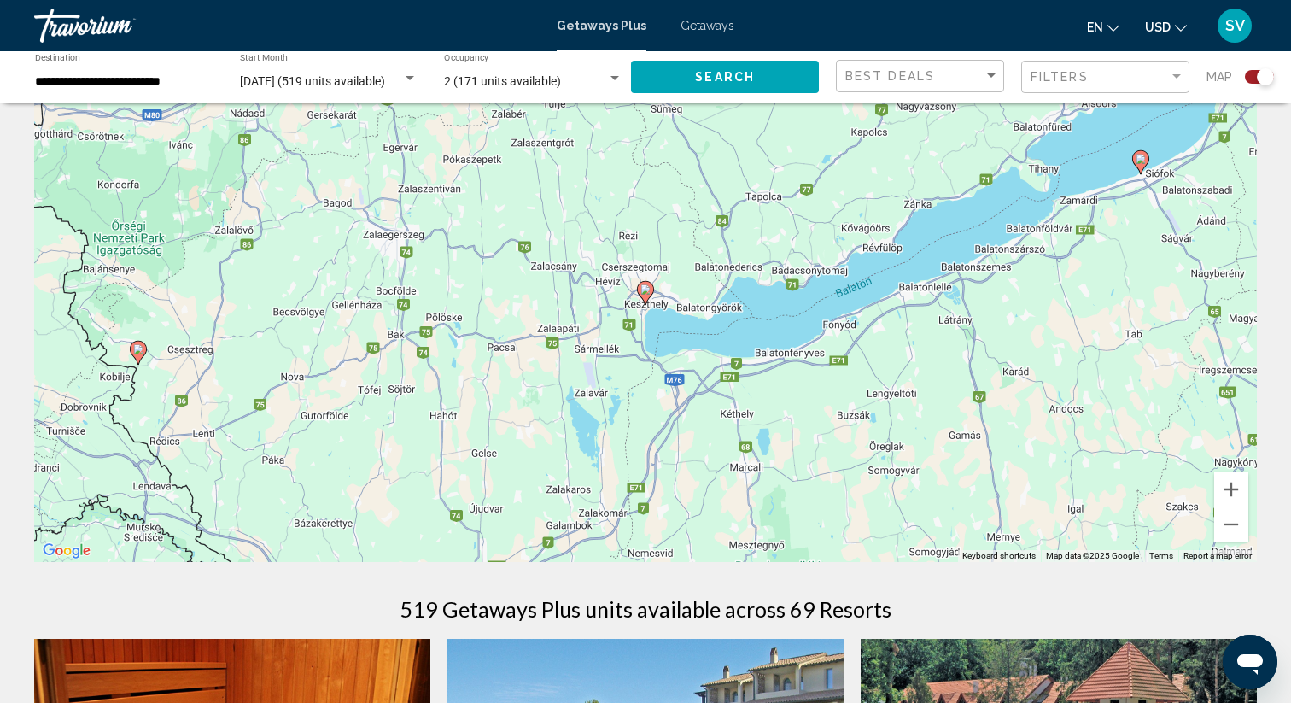
click at [645, 289] on image "Main content" at bounding box center [645, 289] width 10 height 10
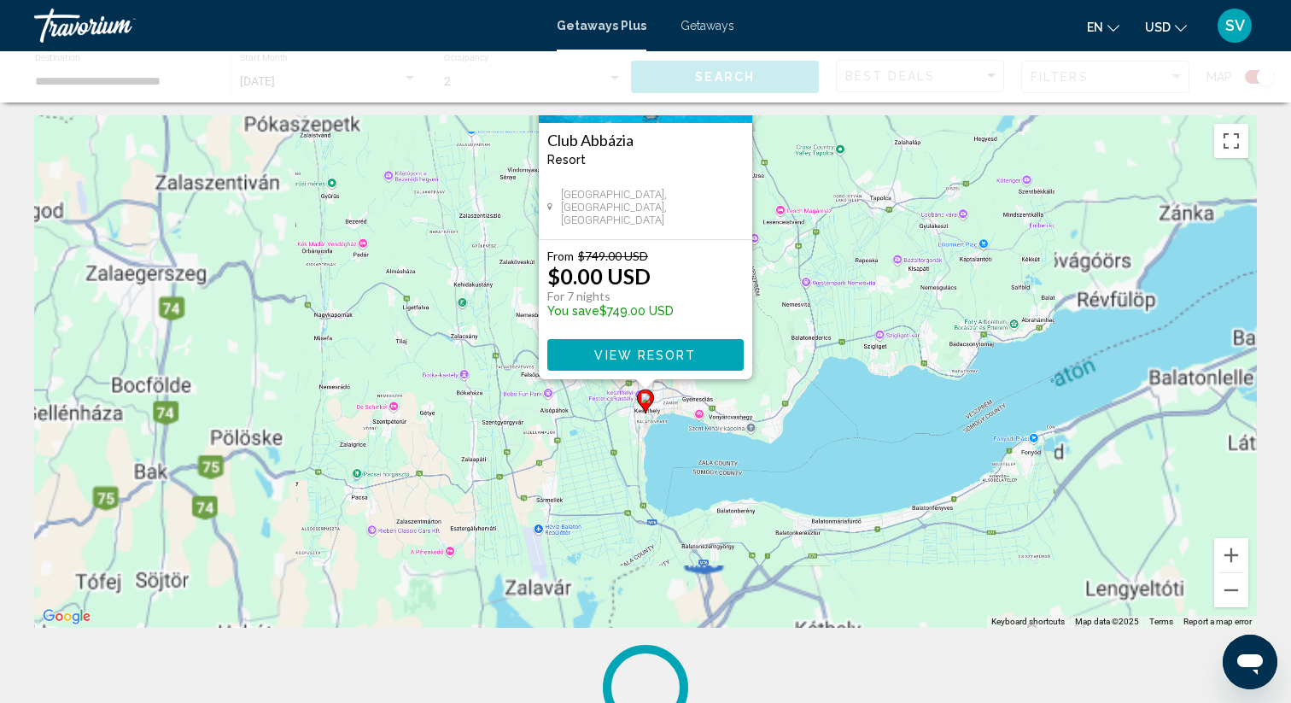
scroll to position [0, 0]
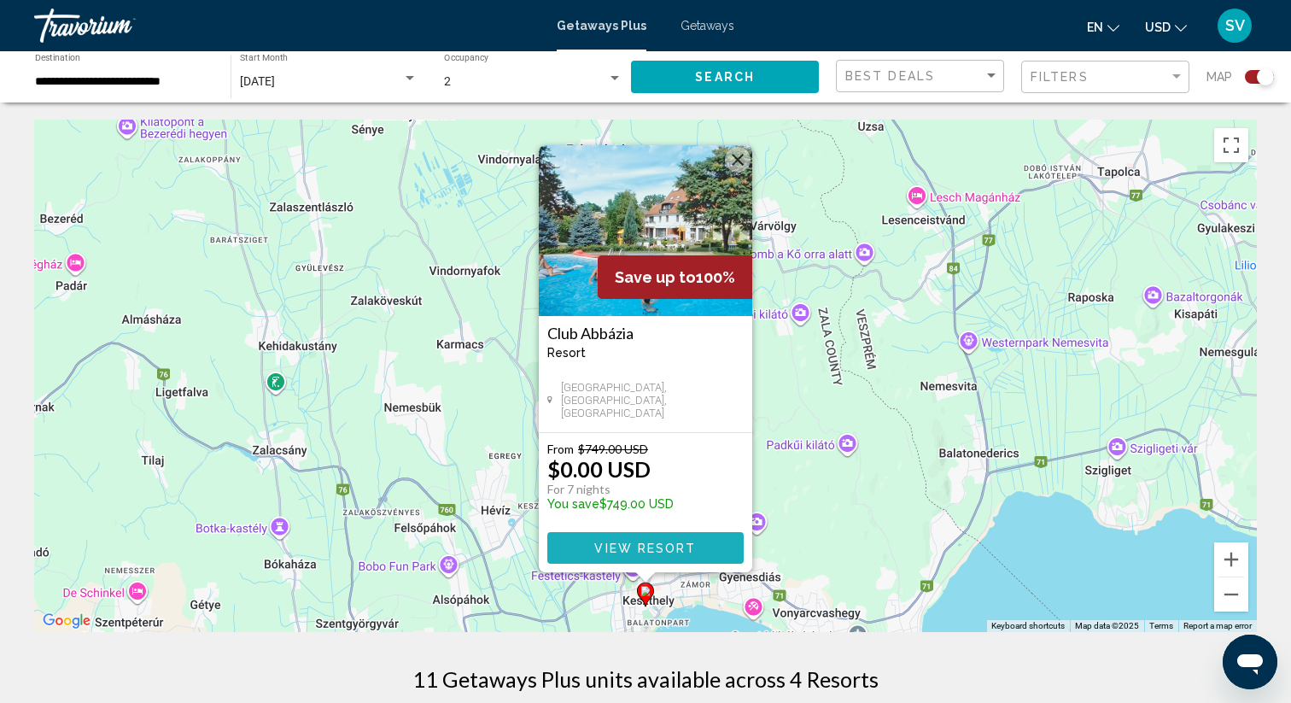
click at [654, 554] on span "View Resort" at bounding box center [645, 548] width 102 height 14
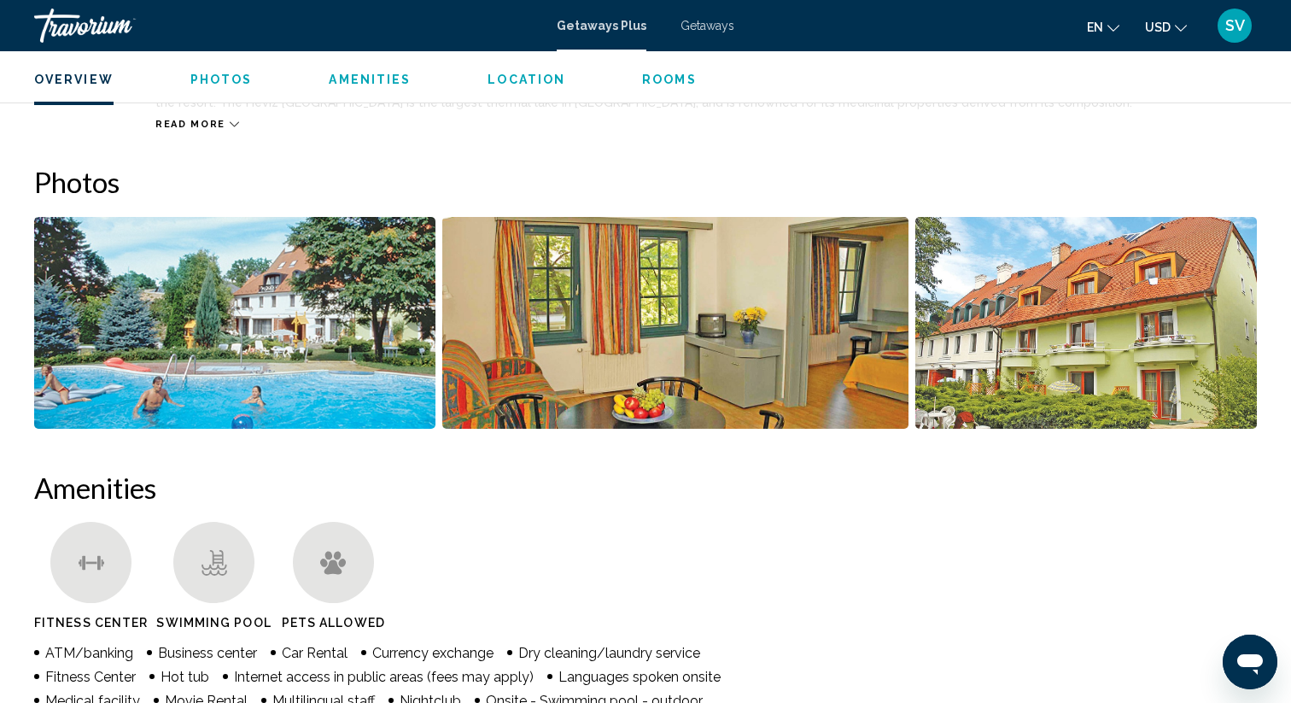
scroll to position [712, 0]
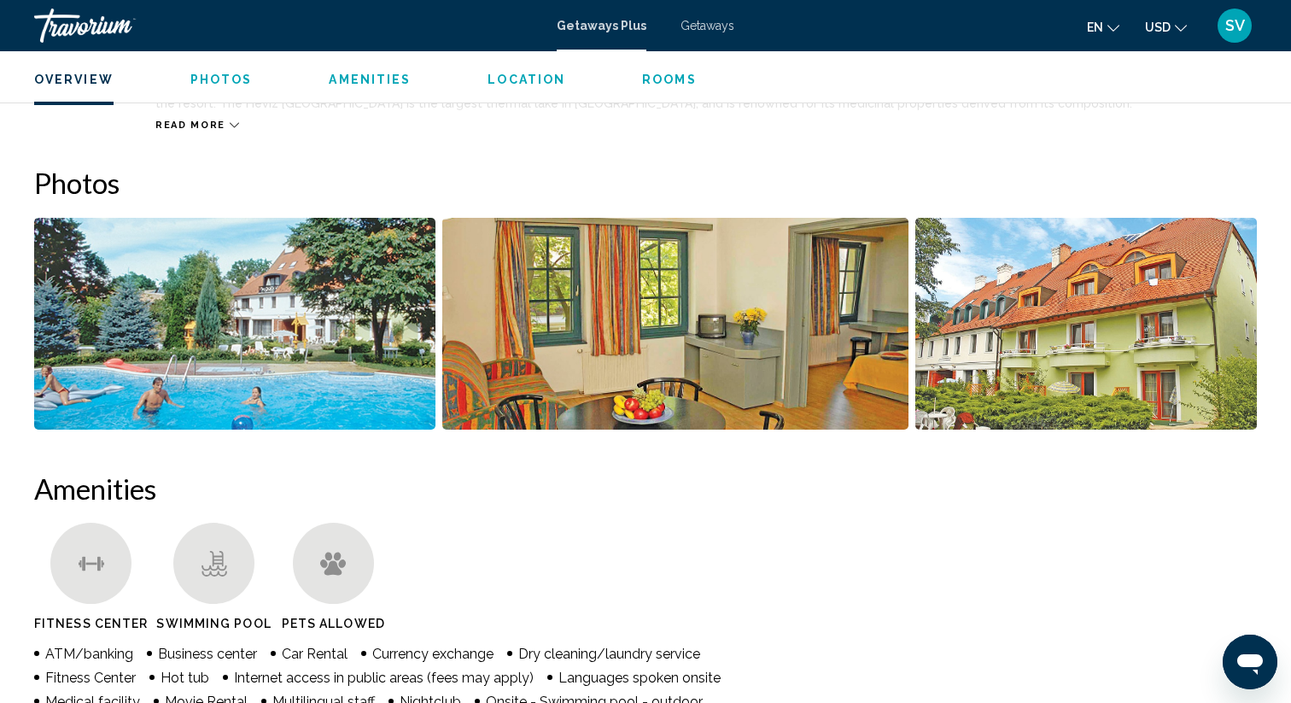
click at [612, 326] on img "Open full-screen image slider" at bounding box center [674, 324] width 465 height 212
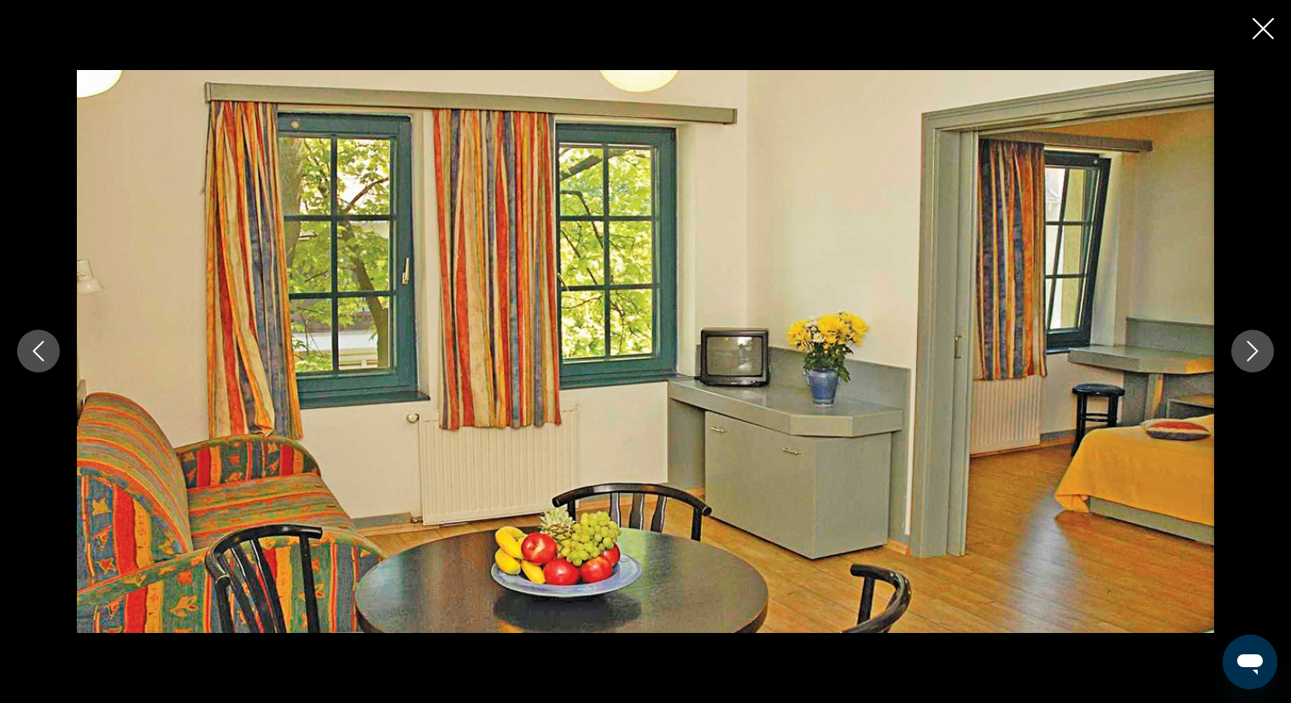
click at [1254, 359] on icon "Next image" at bounding box center [1252, 351] width 20 height 20
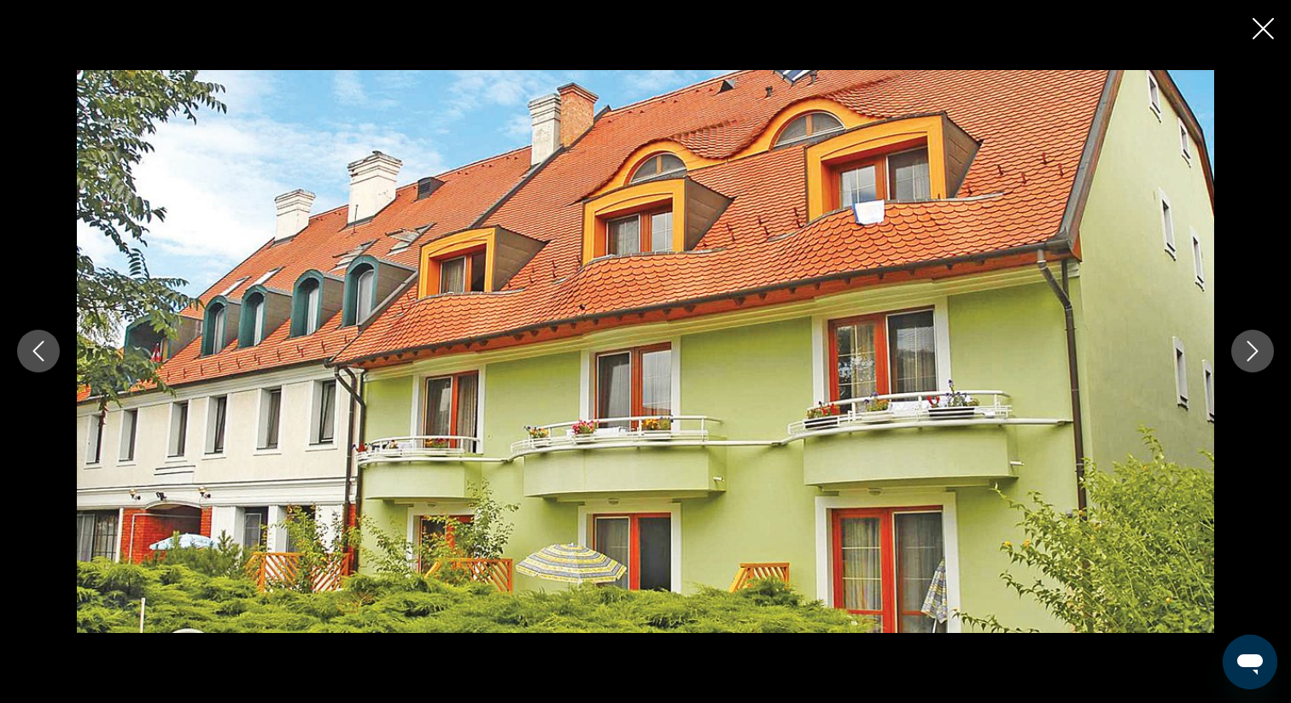
click at [1254, 359] on icon "Next image" at bounding box center [1252, 351] width 20 height 20
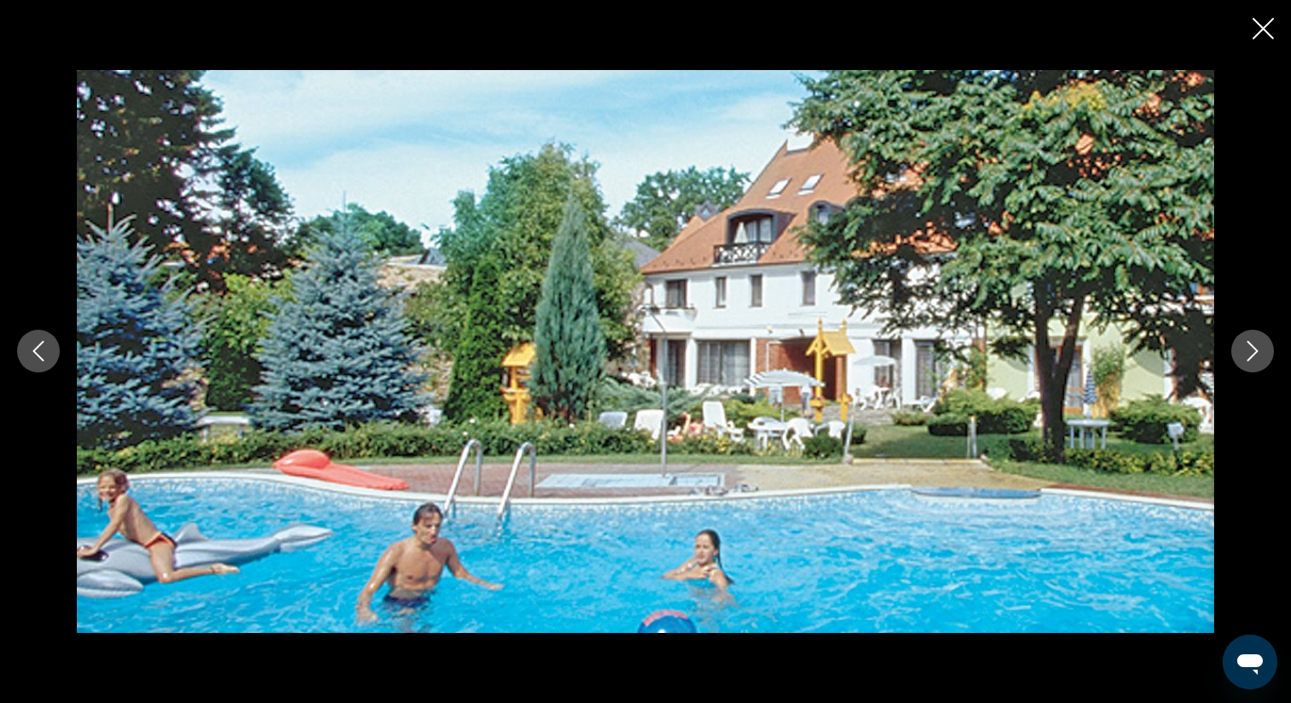
click at [1254, 359] on icon "Next image" at bounding box center [1252, 351] width 20 height 20
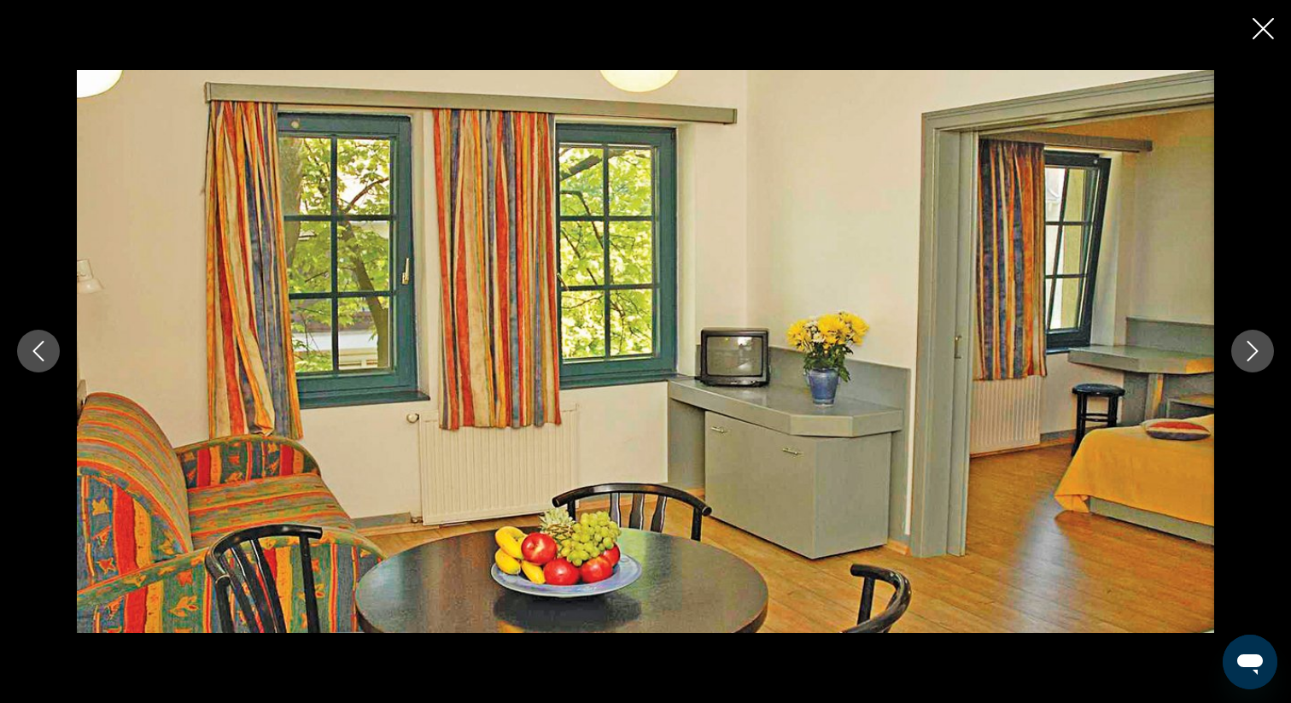
click at [1262, 32] on icon "Close slideshow" at bounding box center [1262, 28] width 21 height 21
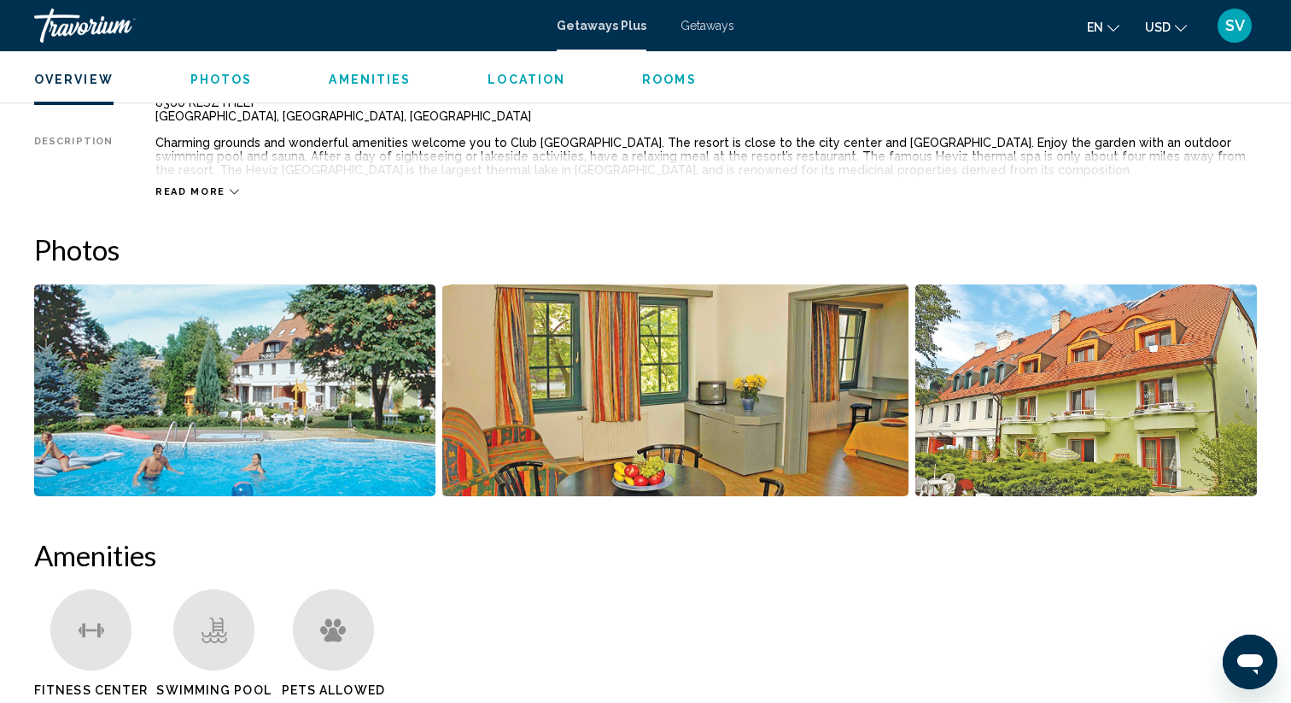
scroll to position [641, 0]
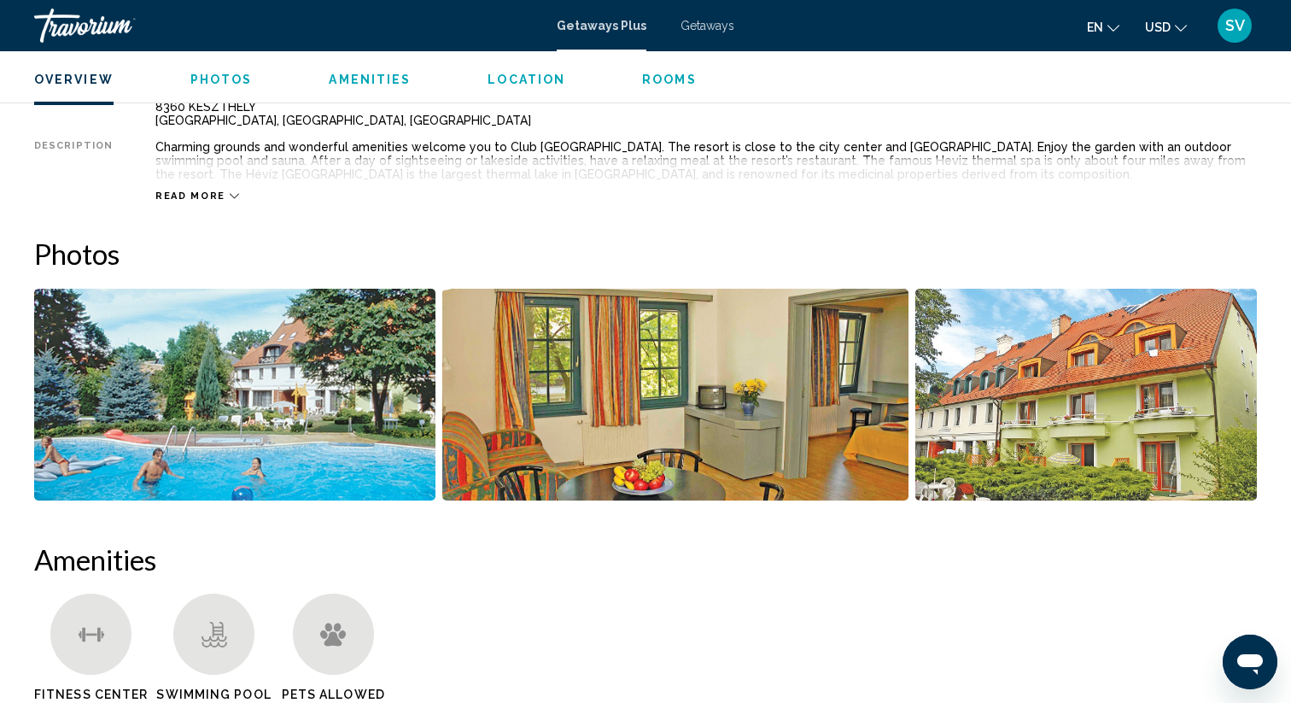
click at [215, 199] on span "Read more" at bounding box center [190, 195] width 70 height 11
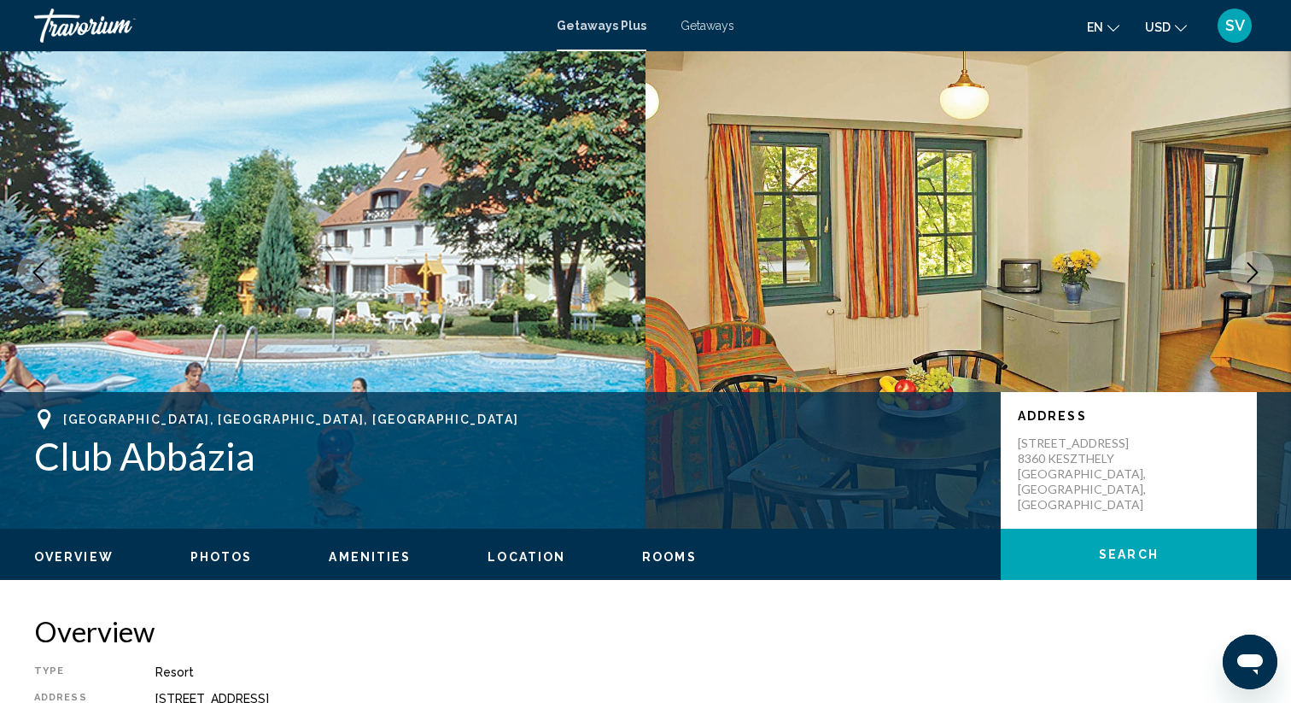
scroll to position [0, 0]
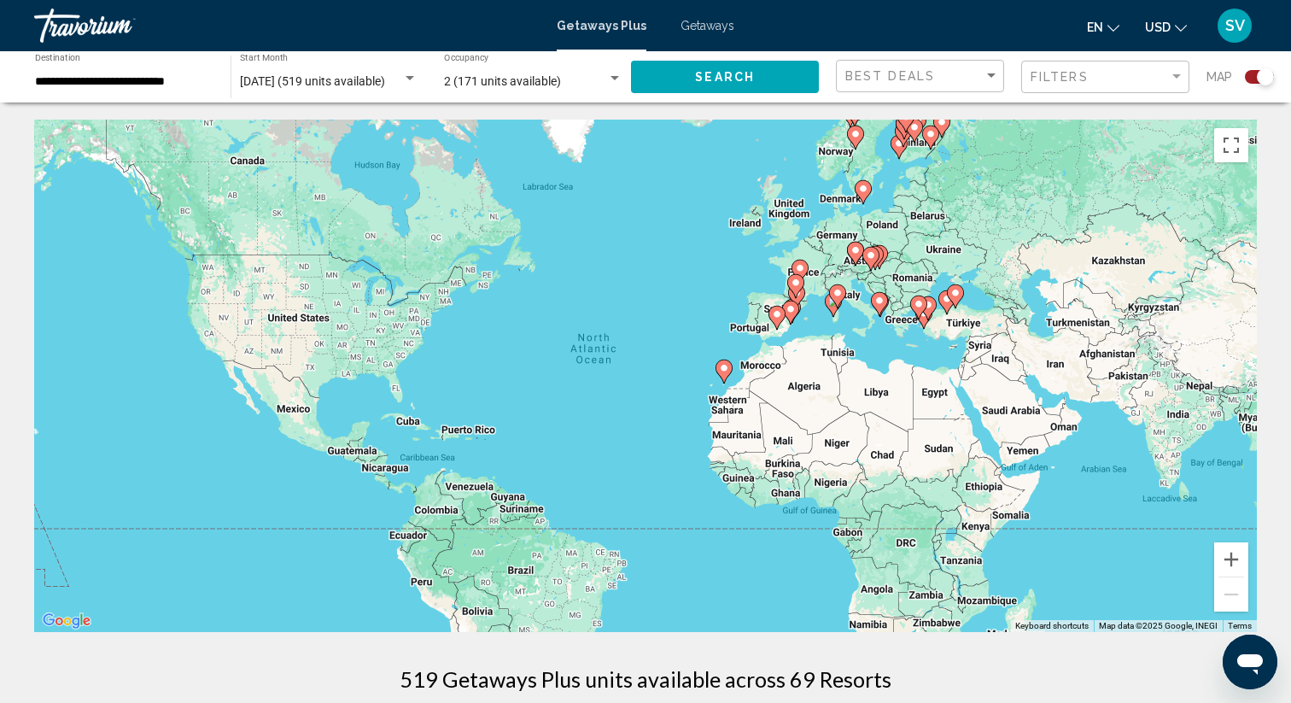
click at [156, 79] on input "**********" at bounding box center [124, 82] width 178 height 14
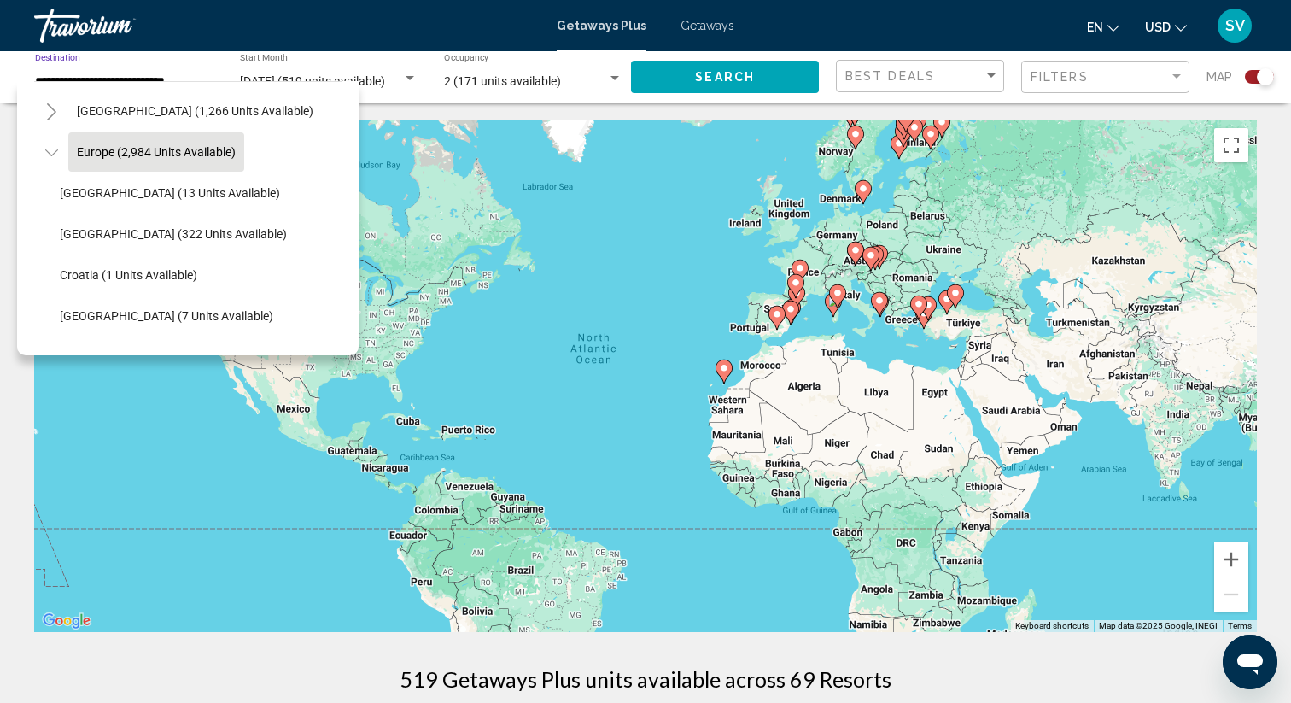
scroll to position [26, 0]
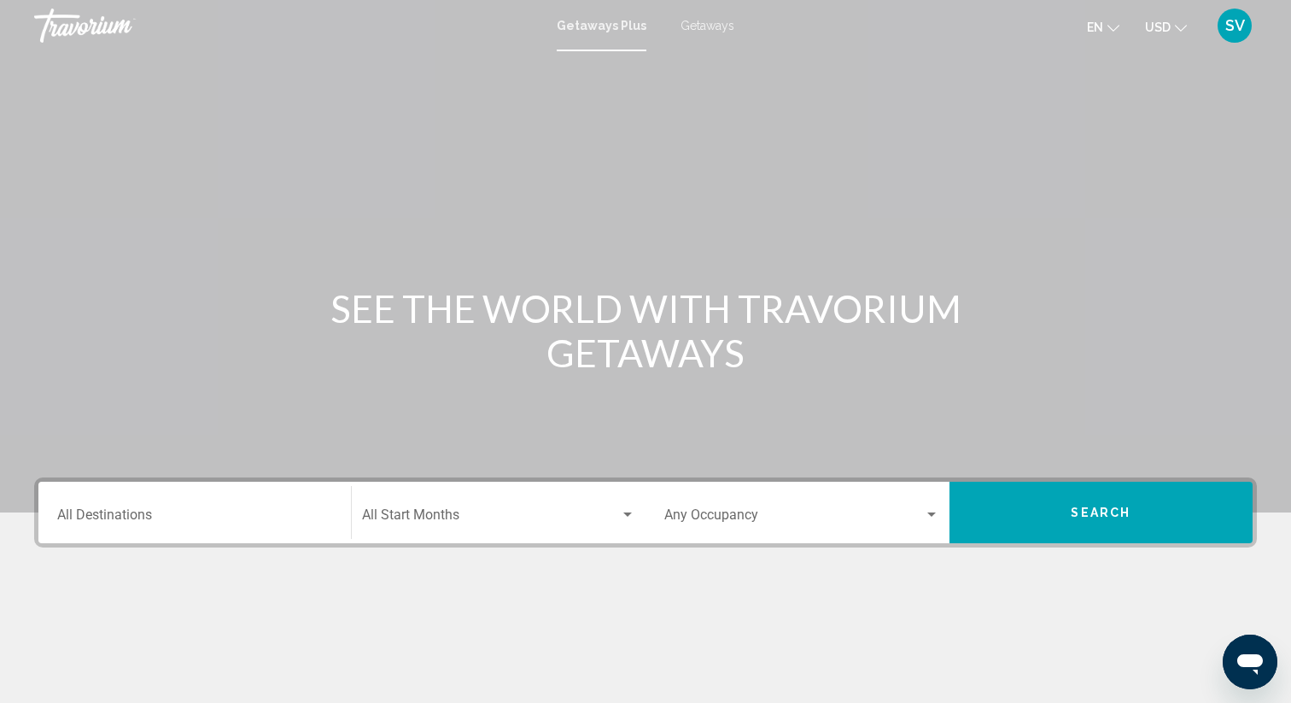
click at [167, 513] on input "Destination All Destinations" at bounding box center [194, 518] width 275 height 15
